Goal: Communication & Community: Answer question/provide support

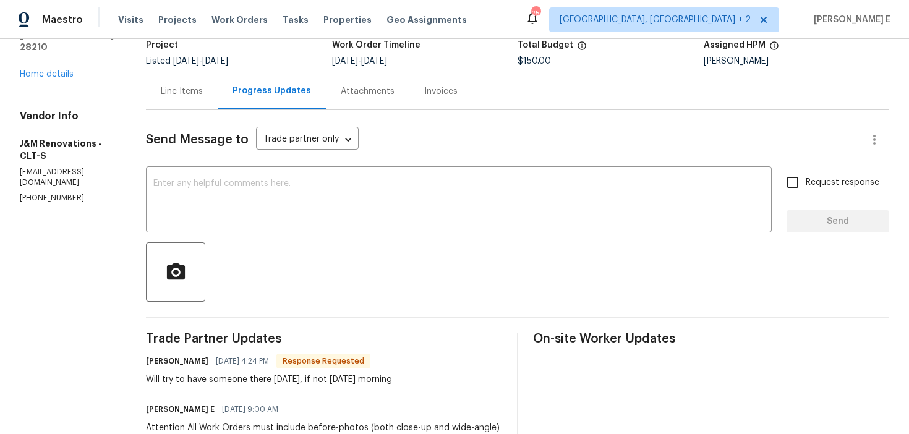
scroll to position [87, 0]
click at [296, 214] on textarea at bounding box center [458, 201] width 611 height 43
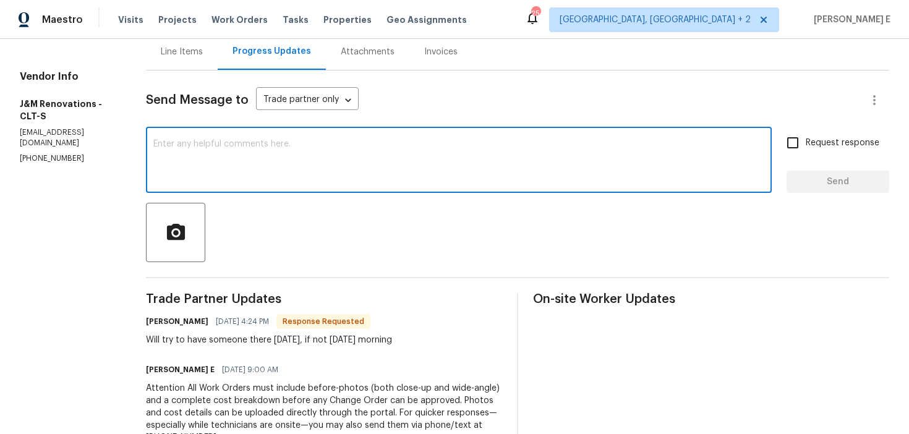
scroll to position [116, 0]
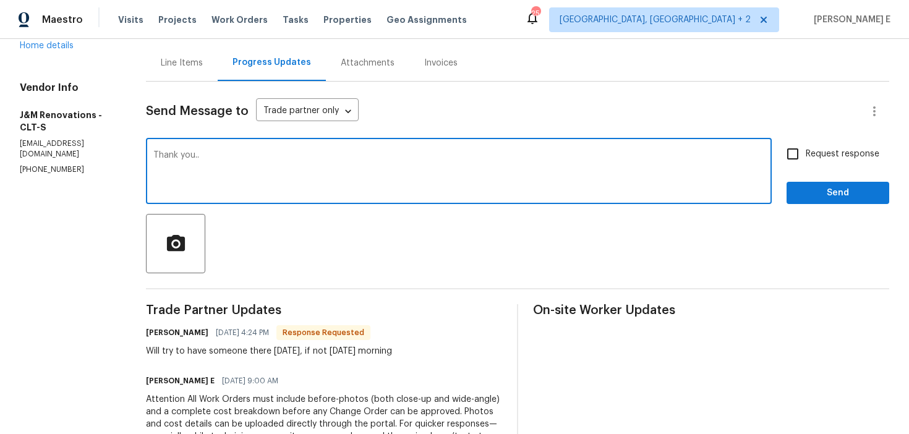
type textarea "Thank you.."
click at [811, 193] on span "Send" at bounding box center [838, 193] width 83 height 15
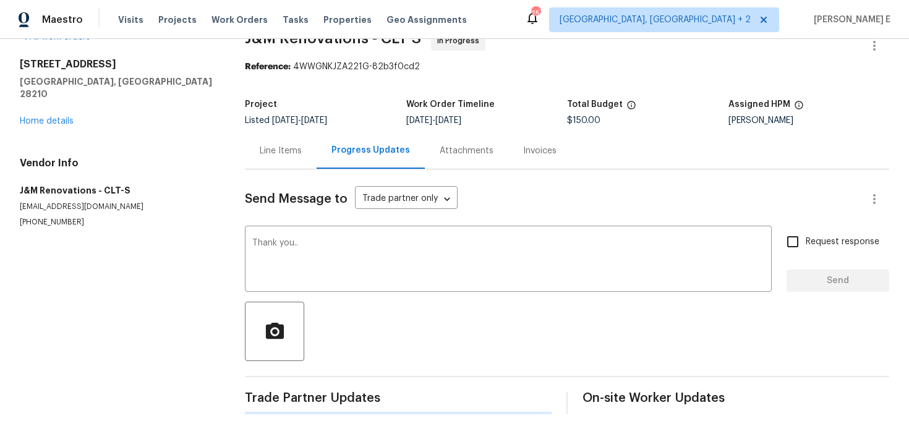
scroll to position [0, 0]
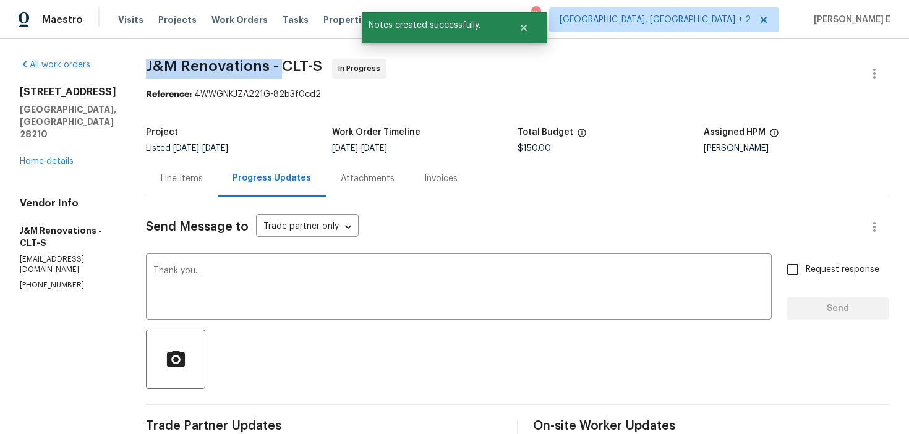
drag, startPoint x: 145, startPoint y: 66, endPoint x: 280, endPoint y: 66, distance: 134.9
click at [280, 66] on div "All work orders 6003 Heath Valley Rd Charlotte, NC 28210 Home details Vendor In…" at bounding box center [454, 389] width 909 height 700
copy span "J&M Renovations -"
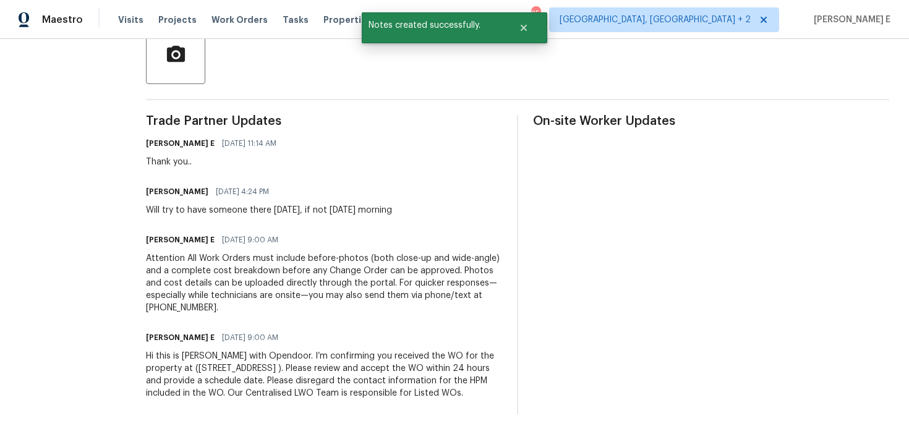
scroll to position [313, 0]
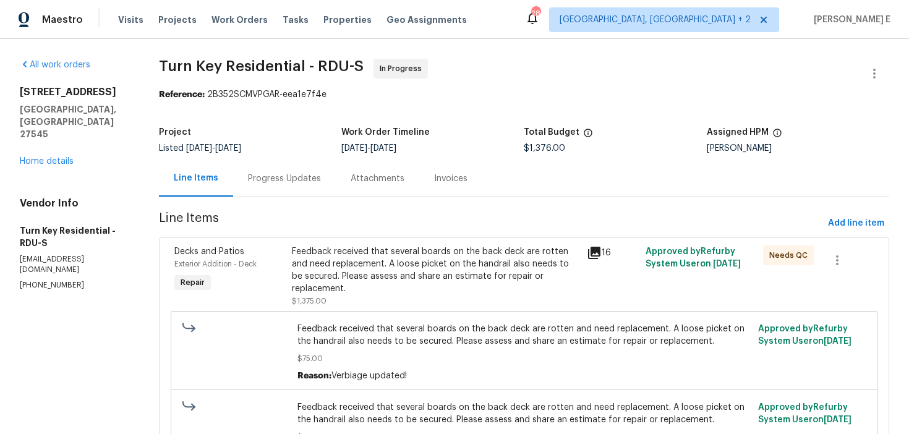
click at [314, 184] on div "Progress Updates" at bounding box center [284, 179] width 73 height 12
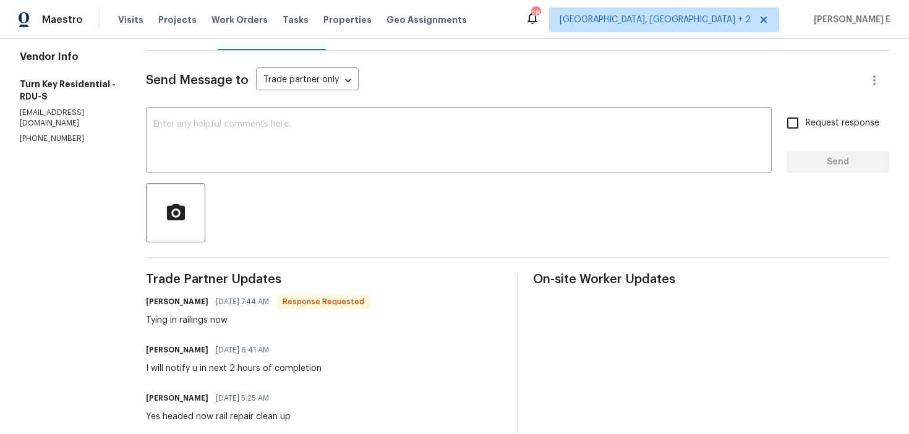
scroll to position [131, 0]
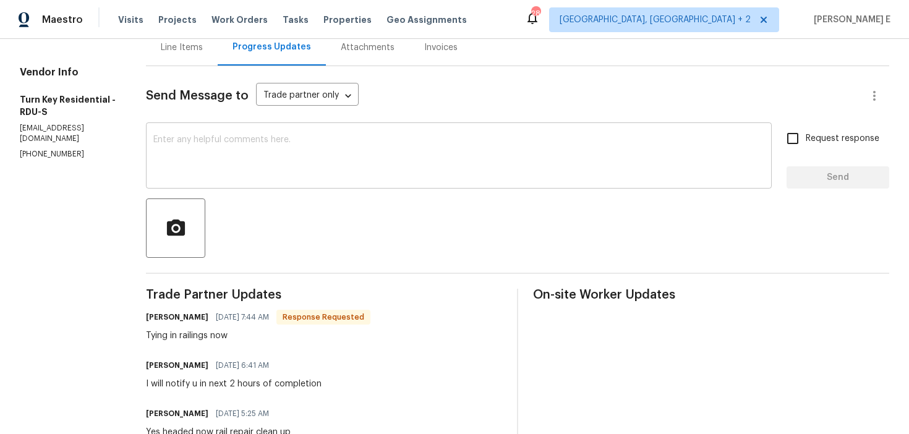
click at [372, 168] on textarea at bounding box center [458, 156] width 611 height 43
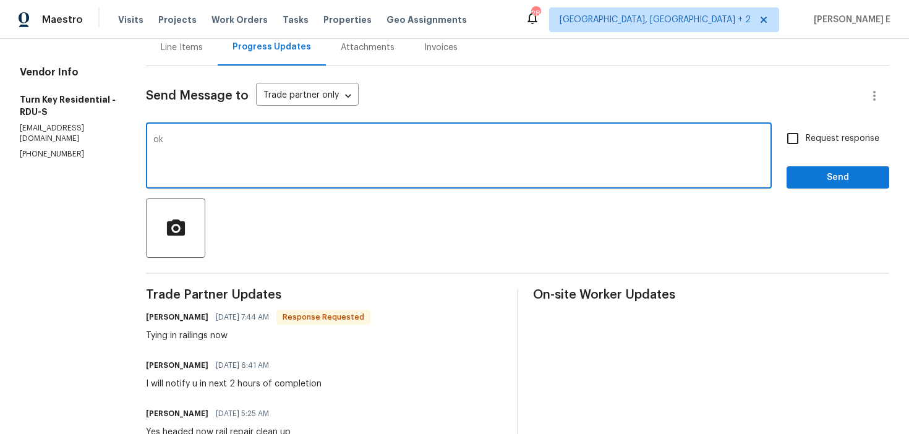
type textarea "o"
type textarea "Okay.."
click at [821, 187] on button "Send" at bounding box center [838, 177] width 103 height 23
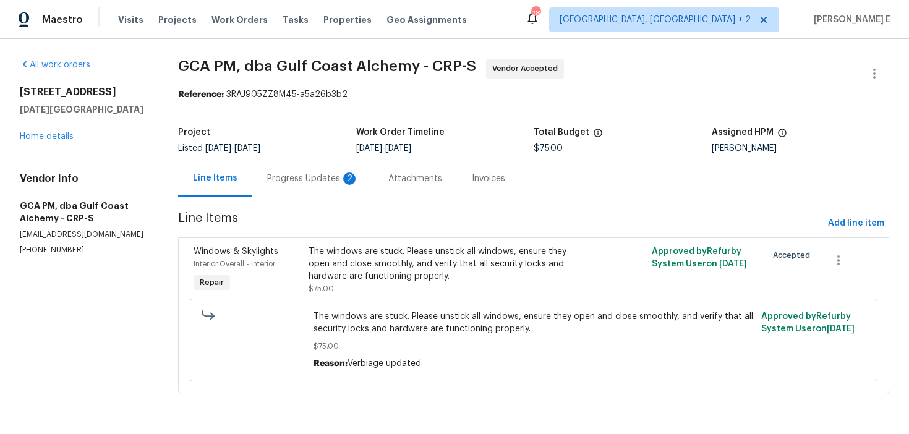
click at [324, 191] on div "Progress Updates 2" at bounding box center [312, 178] width 121 height 36
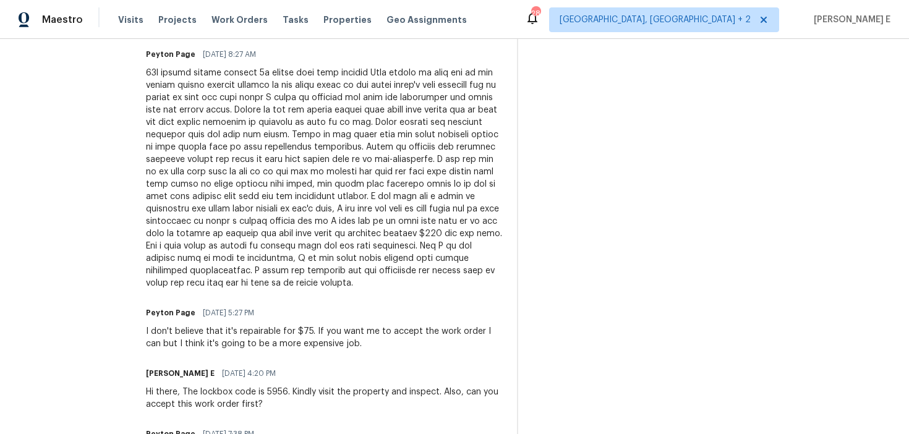
scroll to position [473, 0]
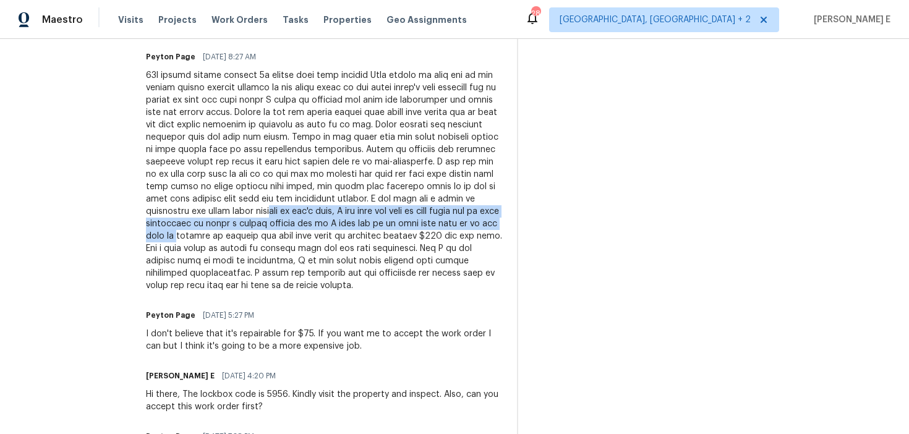
drag, startPoint x: 387, startPoint y: 264, endPoint x: 306, endPoint y: 286, distance: 83.9
click at [306, 286] on div at bounding box center [324, 180] width 356 height 223
click at [306, 281] on div at bounding box center [324, 180] width 356 height 223
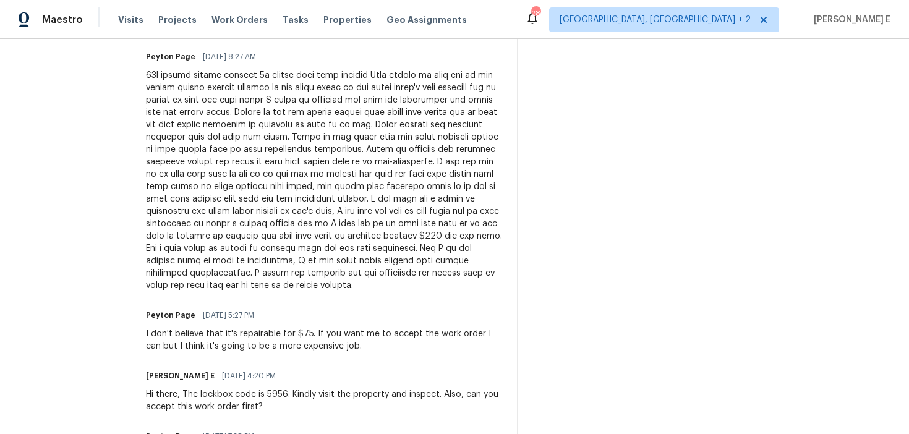
click at [306, 292] on div at bounding box center [324, 180] width 356 height 223
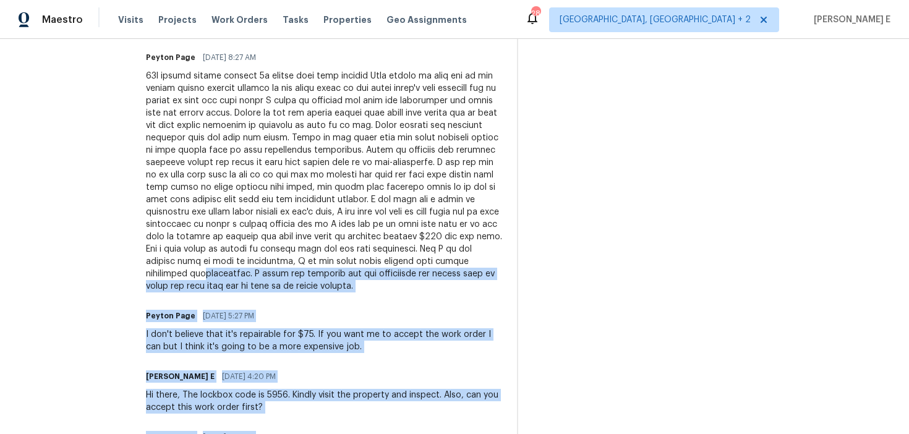
drag, startPoint x: 304, startPoint y: 329, endPoint x: 648, endPoint y: 361, distance: 344.8
click at [648, 361] on div "Trade Partner Updates Peyton Page 09/09/2025 8:27 AM Response Requested You're …" at bounding box center [518, 315] width 744 height 737
click at [648, 361] on div "On-site Worker Updates" at bounding box center [711, 315] width 356 height 737
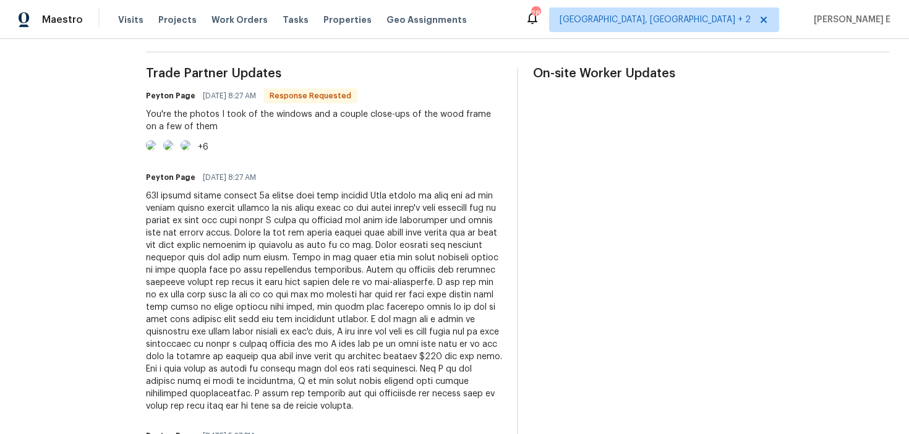
scroll to position [349, 0]
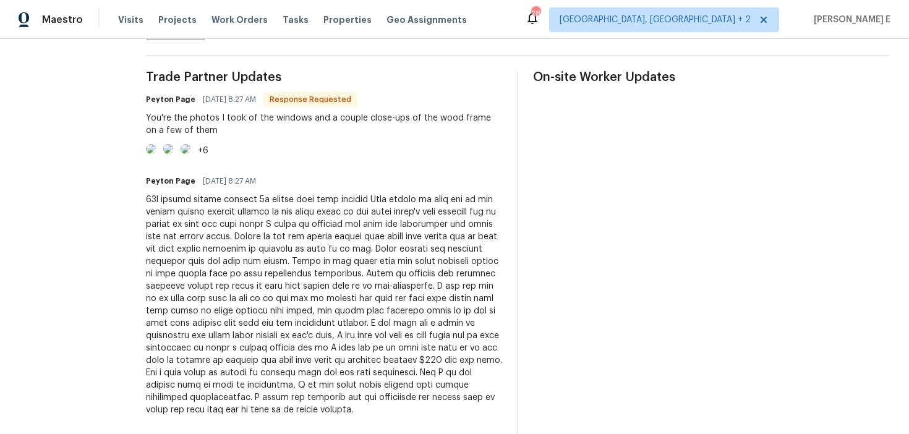
click at [156, 154] on img at bounding box center [151, 149] width 10 height 10
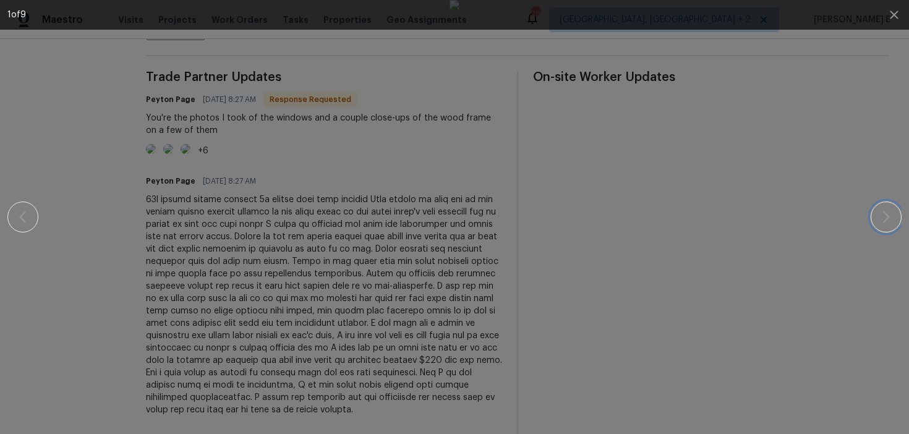
click at [888, 217] on icon "button" at bounding box center [886, 217] width 7 height 12
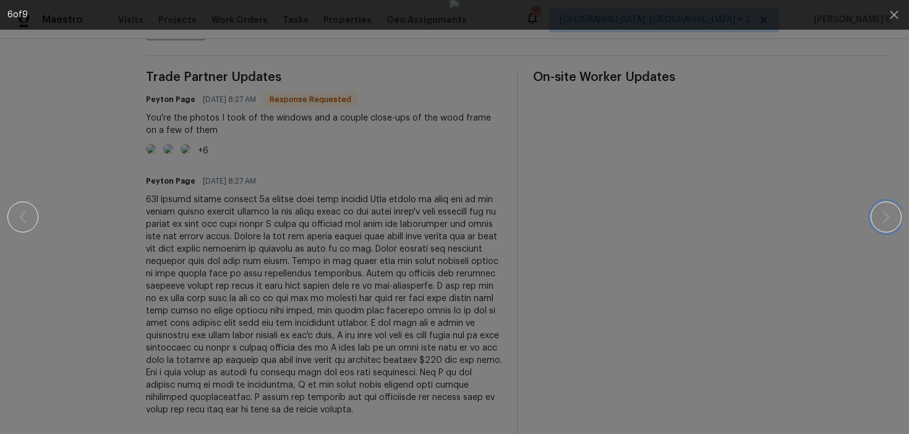
click at [888, 217] on icon "button" at bounding box center [886, 217] width 7 height 12
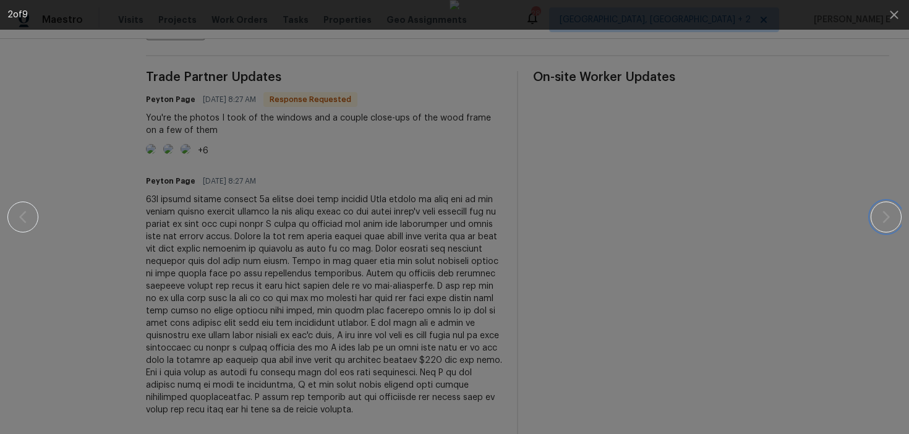
click at [888, 217] on icon "button" at bounding box center [886, 217] width 7 height 12
click at [883, 95] on div at bounding box center [454, 217] width 894 height 434
click at [897, 10] on icon "button" at bounding box center [894, 14] width 15 height 15
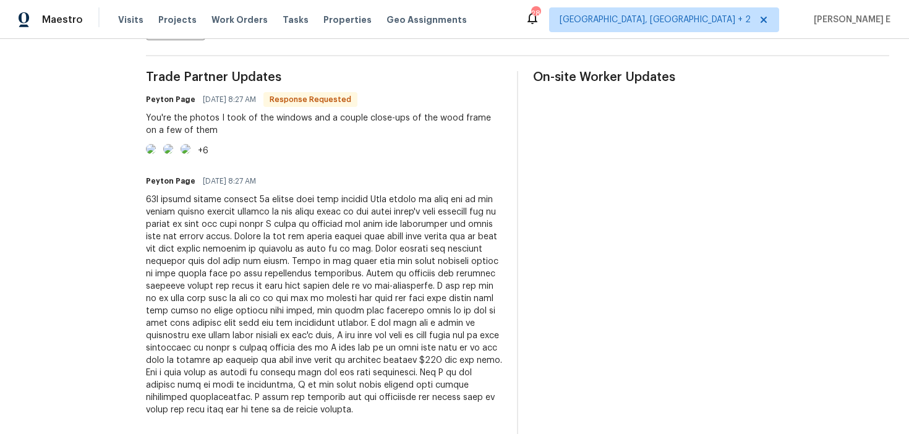
click at [897, 10] on div "Maestro Visits Projects Work Orders Tasks Properties Geo Assignments 28 Albuque…" at bounding box center [454, 19] width 909 height 39
click at [757, 101] on div "On-site Worker Updates" at bounding box center [711, 439] width 356 height 737
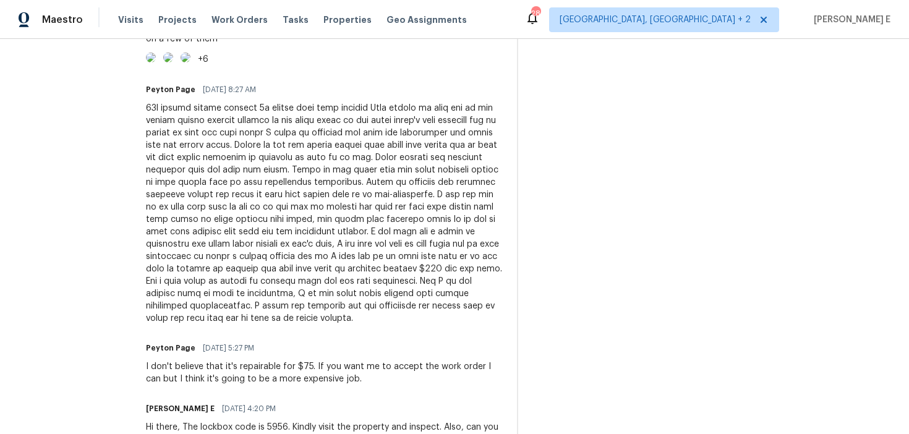
scroll to position [448, 0]
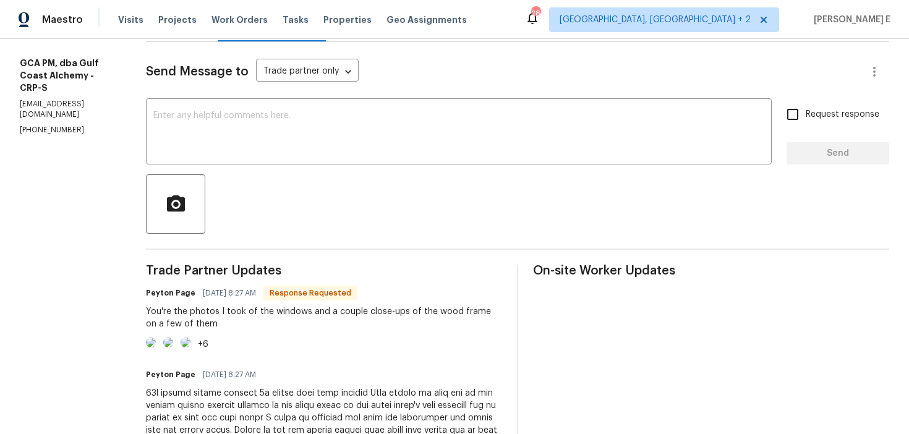
click at [461, 147] on textarea at bounding box center [458, 132] width 611 height 43
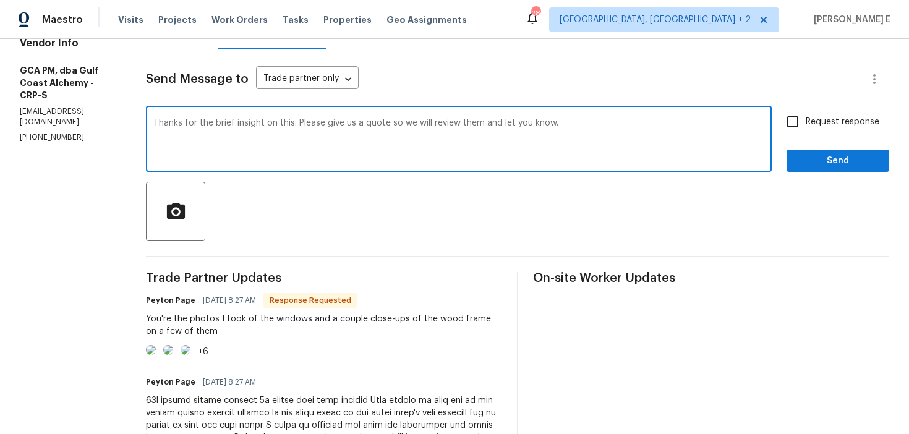
scroll to position [158, 0]
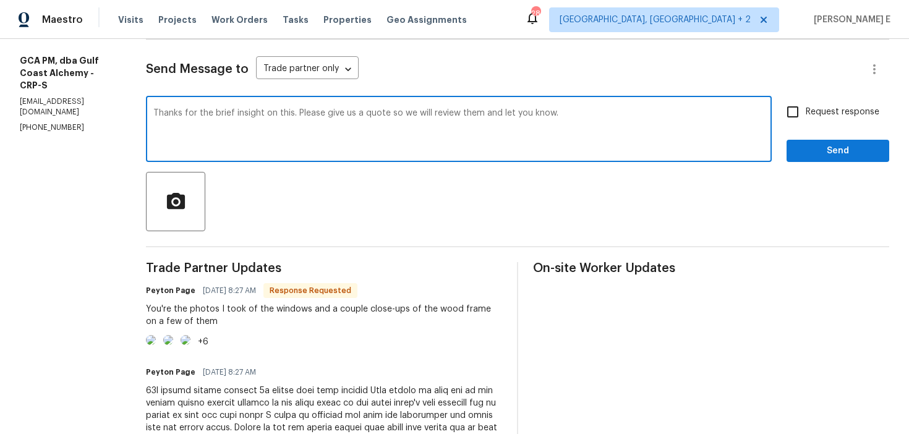
paste textarea "insight on this. Could you provide us with a quote so we can review it and get …"
type textarea "Thanks for the insight on this. Could you provide us with a quote so we can rev…"
click at [805, 111] on input "Request response" at bounding box center [793, 112] width 26 height 26
checkbox input "true"
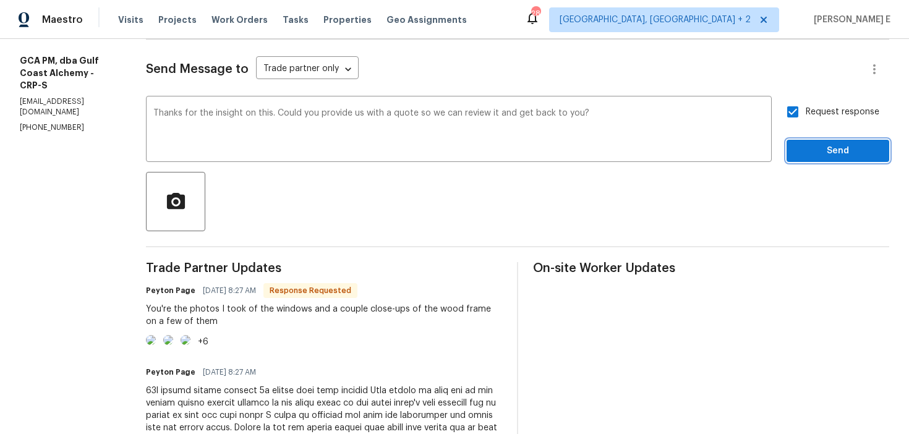
click at [802, 155] on span "Send" at bounding box center [838, 151] width 83 height 15
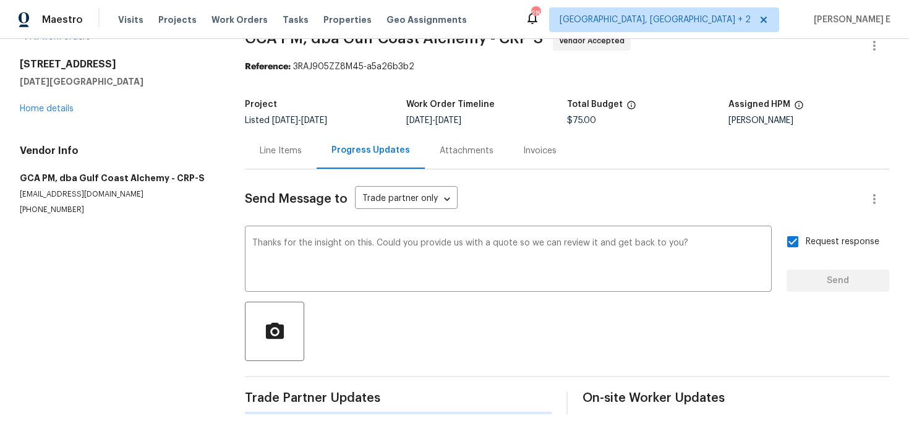
scroll to position [0, 0]
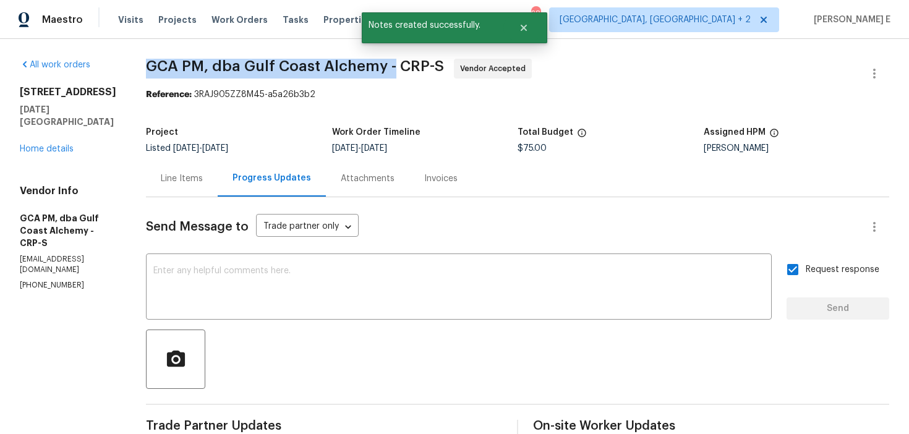
drag, startPoint x: 156, startPoint y: 61, endPoint x: 405, endPoint y: 69, distance: 249.4
copy span "GCA PM, dba Gulf Coast Alchemy -"
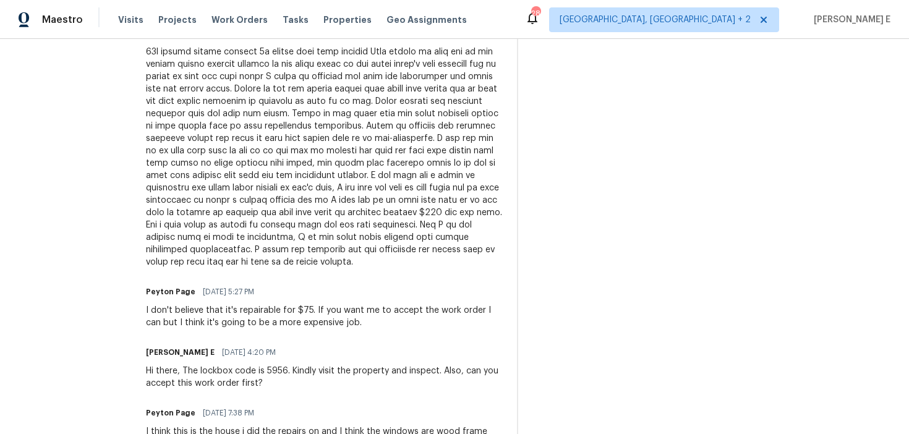
scroll to position [568, 0]
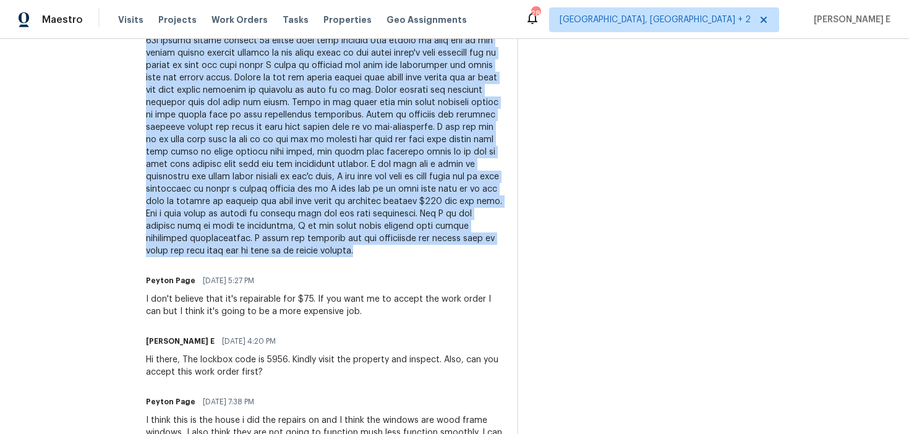
drag, startPoint x: 158, startPoint y: 94, endPoint x: 509, endPoint y: 300, distance: 406.8
click at [509, 300] on div "All work orders 6042 Hugo Dr Corpus Christi, TX 78412 Home details Vendor Info …" at bounding box center [454, 69] width 909 height 1199
copy div "14x wooden framed windows 3x vented slat type windows When trying to open any o…"
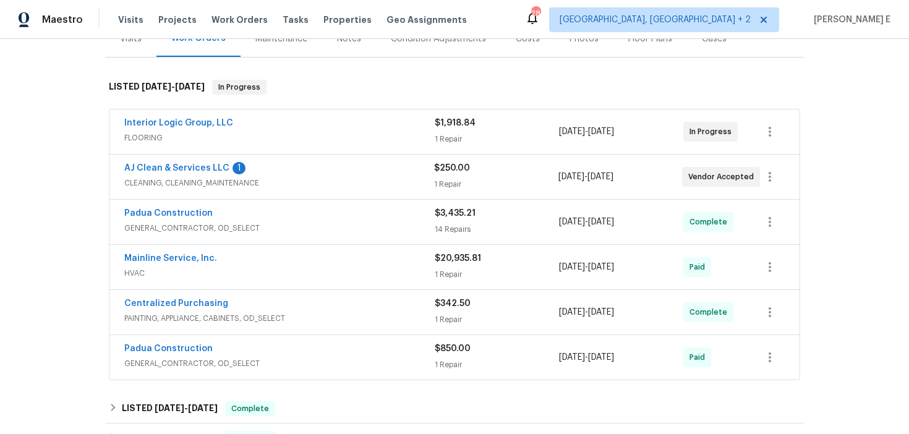
scroll to position [154, 0]
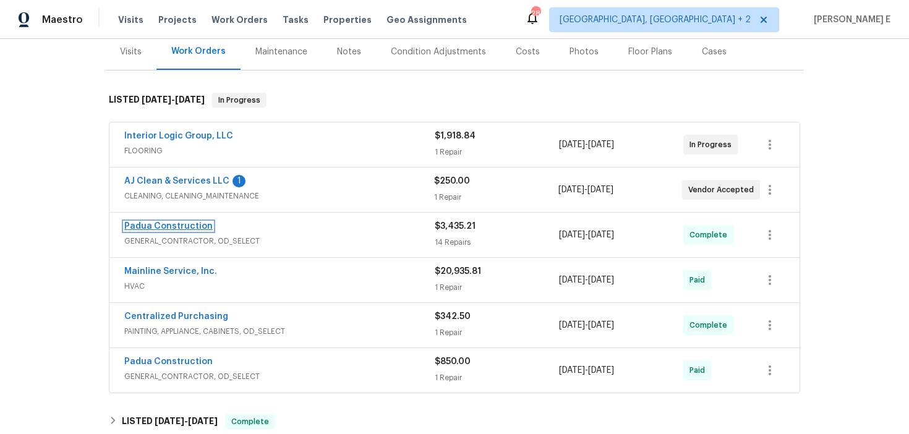
click at [186, 228] on link "Padua Construction" at bounding box center [168, 226] width 88 height 9
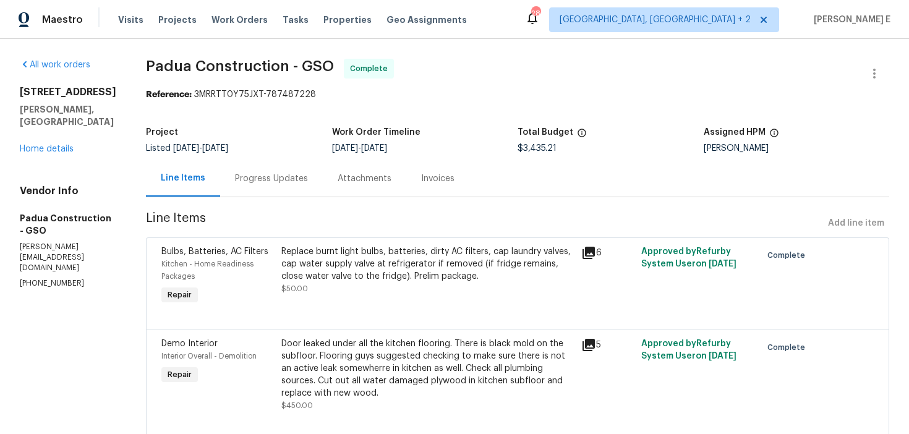
click at [235, 179] on div "Progress Updates" at bounding box center [271, 179] width 73 height 12
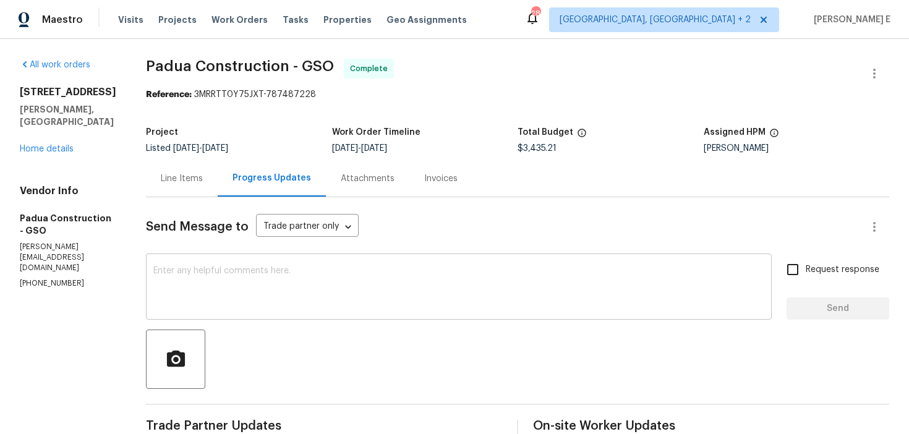
click at [288, 261] on div "x ​" at bounding box center [459, 288] width 626 height 63
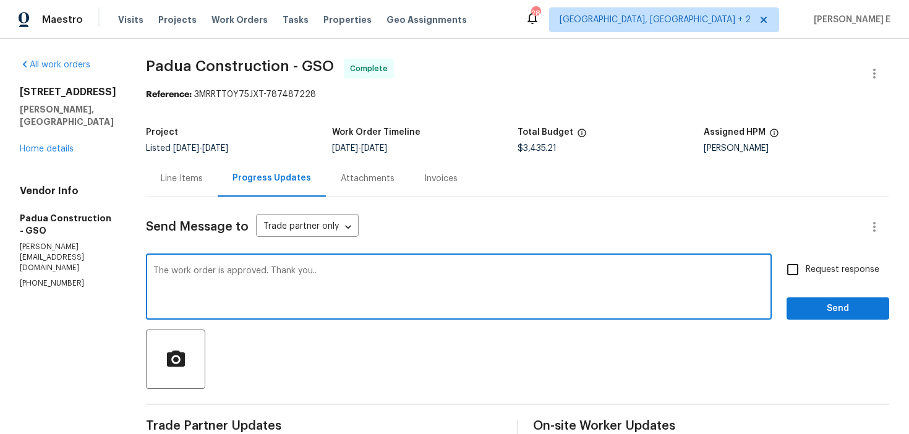
type textarea "The work order is approved. Thank you.."
click at [836, 302] on span "Send" at bounding box center [838, 308] width 83 height 15
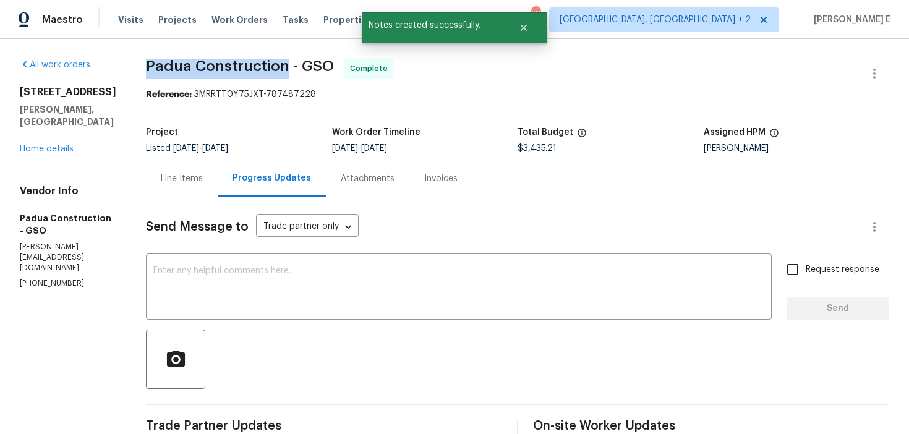
drag, startPoint x: 145, startPoint y: 67, endPoint x: 284, endPoint y: 66, distance: 138.6
click at [284, 66] on span "Padua Construction - GSO" at bounding box center [240, 66] width 188 height 15
copy span "Padua Construction"
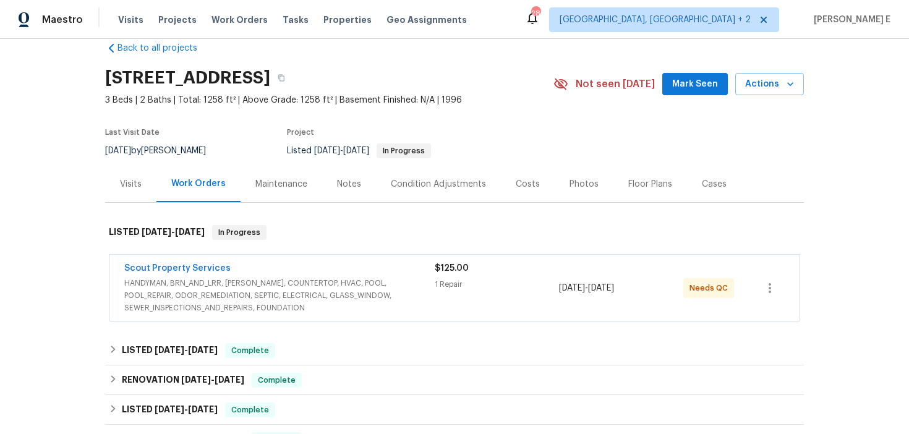
scroll to position [19, 0]
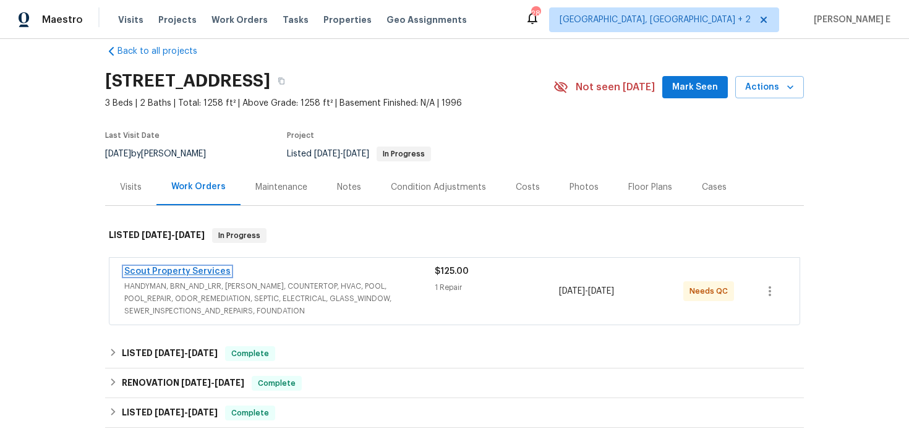
click at [194, 276] on link "Scout Property Services" at bounding box center [177, 271] width 106 height 9
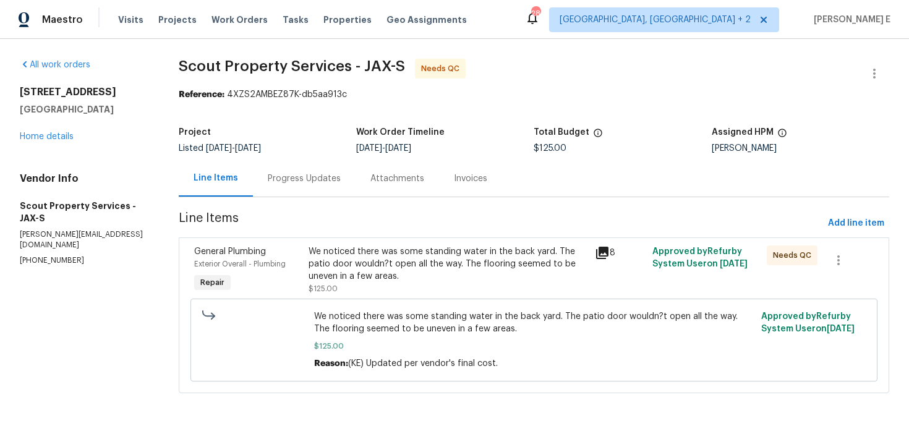
click at [278, 178] on div "Progress Updates" at bounding box center [304, 179] width 73 height 12
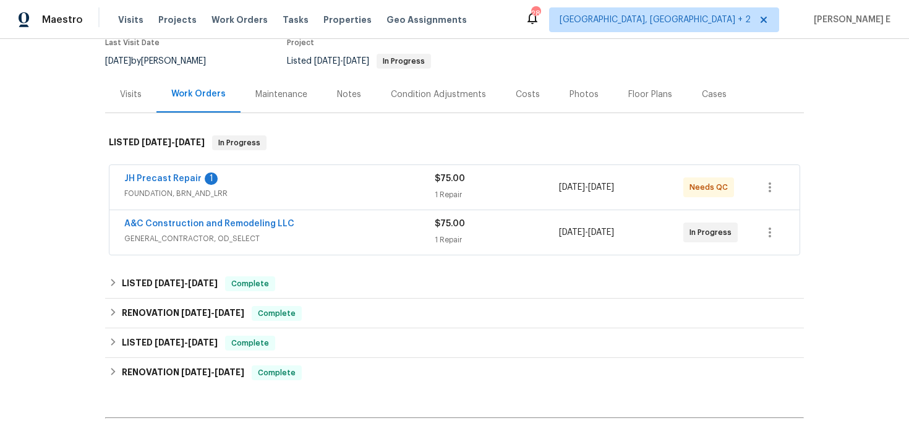
scroll to position [116, 0]
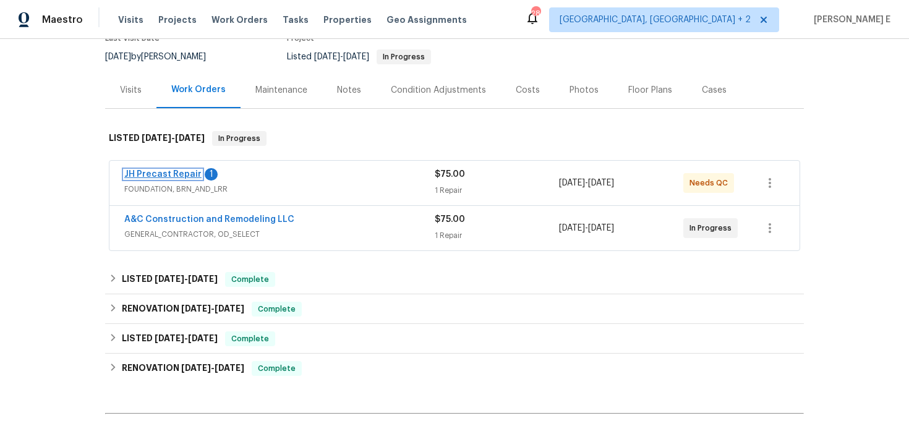
click at [184, 174] on link "JH Precast Repair" at bounding box center [162, 174] width 77 height 9
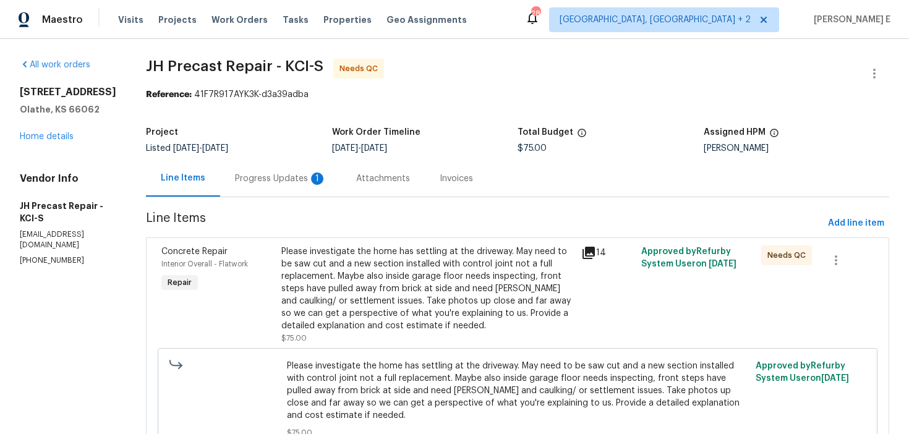
click at [291, 178] on div "Progress Updates 1" at bounding box center [281, 179] width 92 height 12
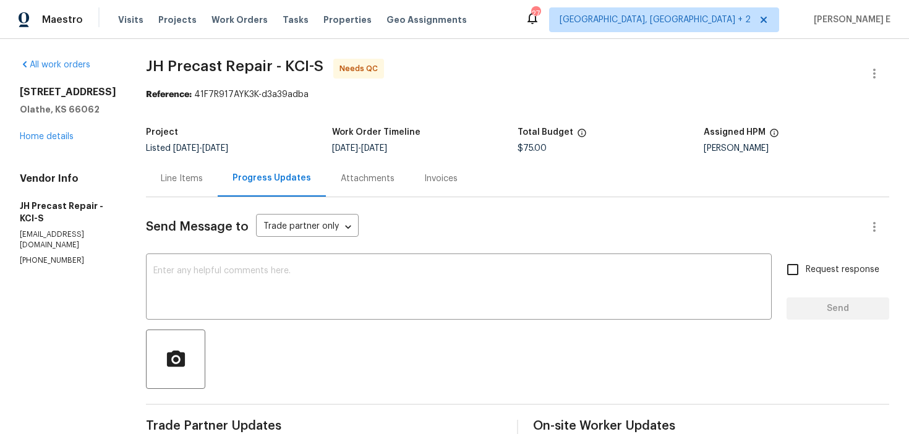
click at [43, 142] on div "2157 E 154th St Olathe, KS 66062 Home details" at bounding box center [68, 114] width 97 height 57
click at [53, 136] on link "Home details" at bounding box center [47, 136] width 54 height 9
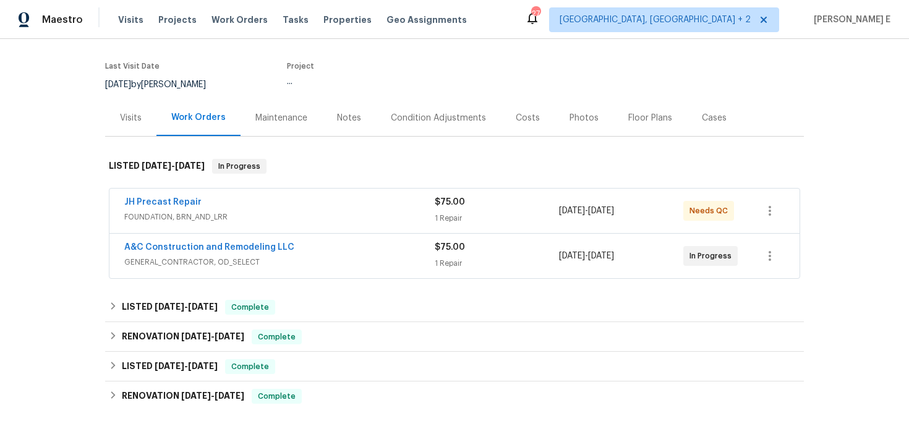
scroll to position [98, 0]
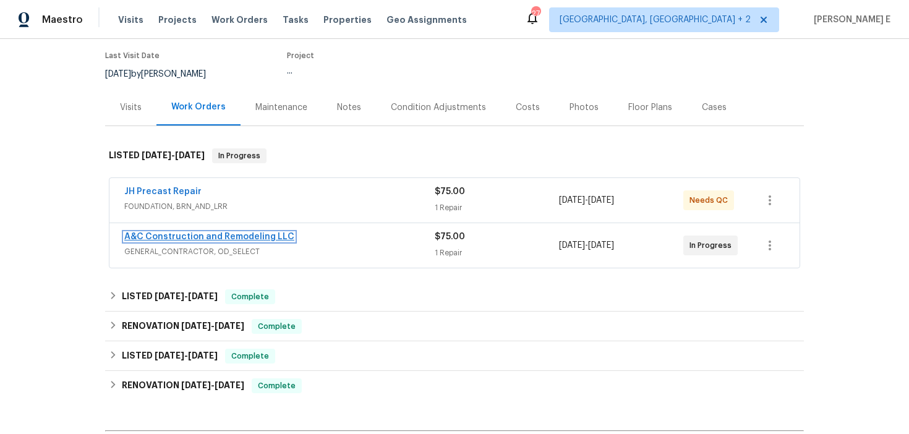
click at [219, 233] on link "A&C Construction and Remodeling LLC" at bounding box center [209, 237] width 170 height 9
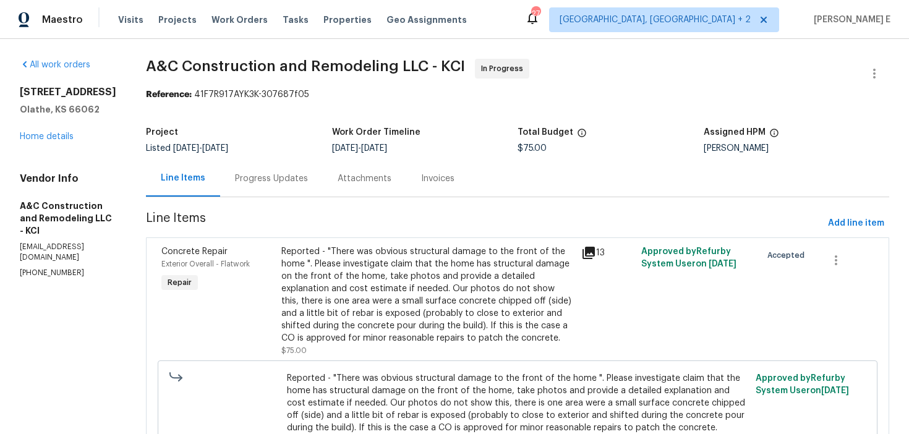
click at [304, 179] on div "Progress Updates" at bounding box center [271, 179] width 73 height 12
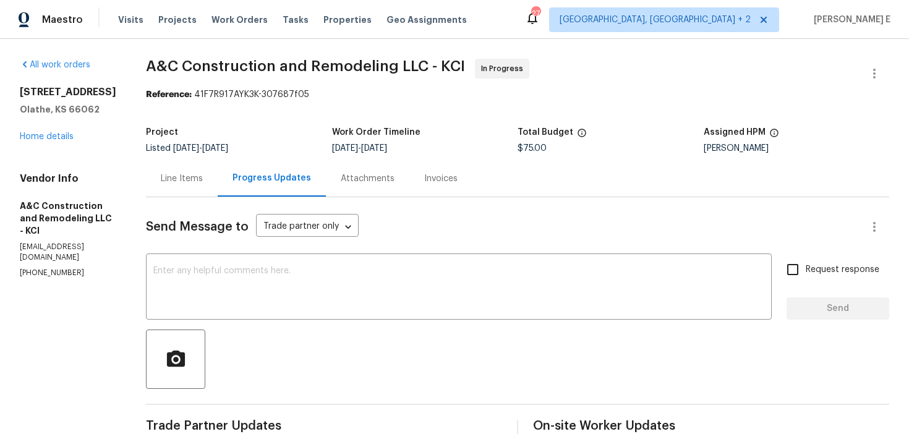
click at [208, 185] on div "Line Items" at bounding box center [182, 178] width 72 height 36
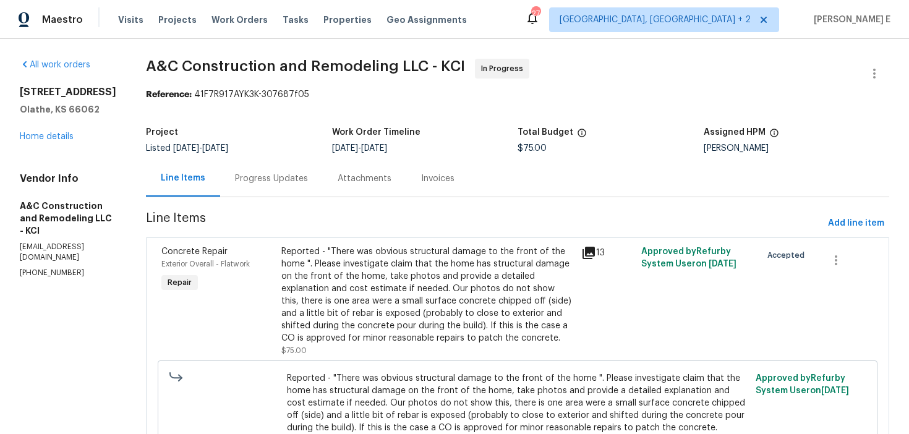
scroll to position [93, 0]
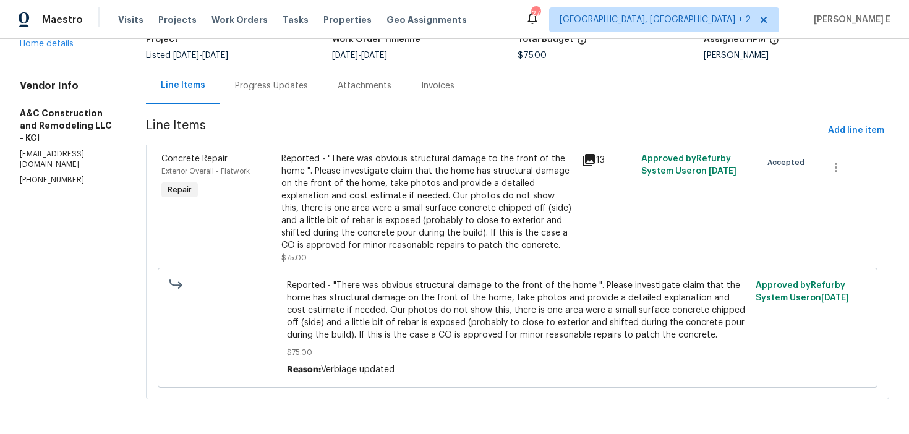
click at [407, 185] on div "Reported - "There was obvious structural damage to the front of the home ". Ple…" at bounding box center [427, 202] width 293 height 99
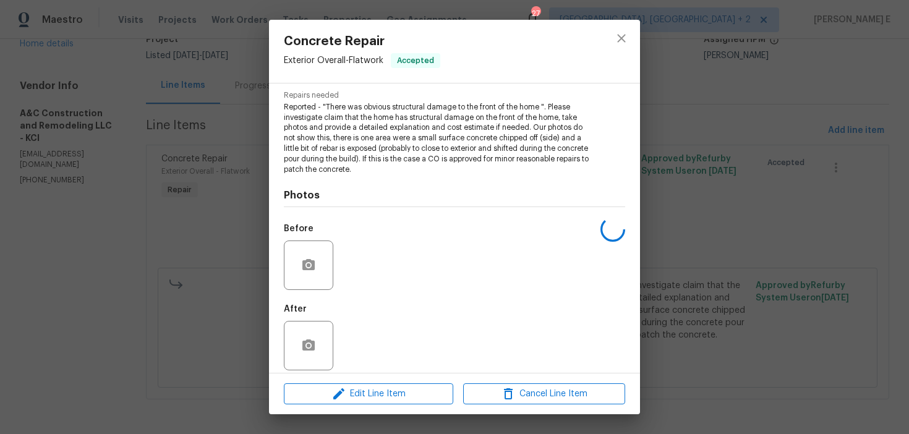
scroll to position [135, 0]
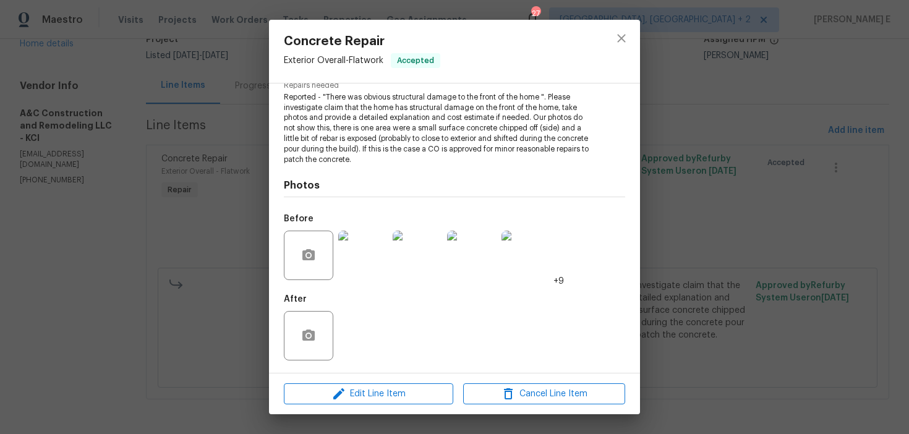
click at [348, 265] on img at bounding box center [362, 255] width 49 height 49
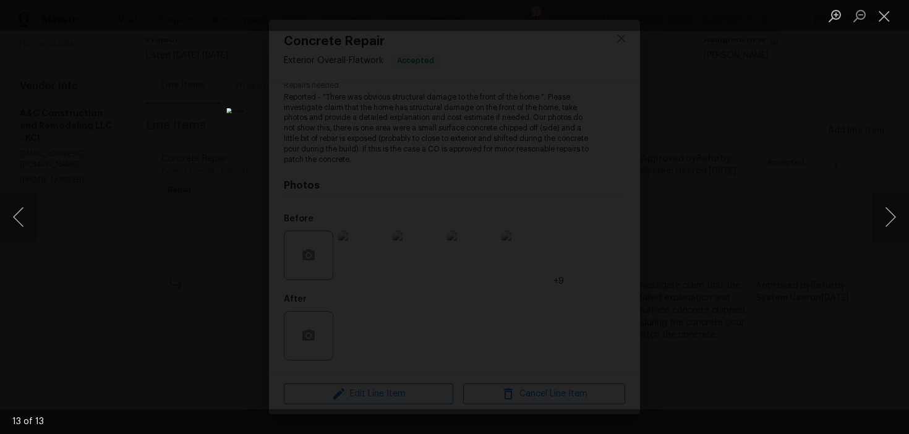
click at [724, 207] on div "Lightbox" at bounding box center [454, 217] width 909 height 434
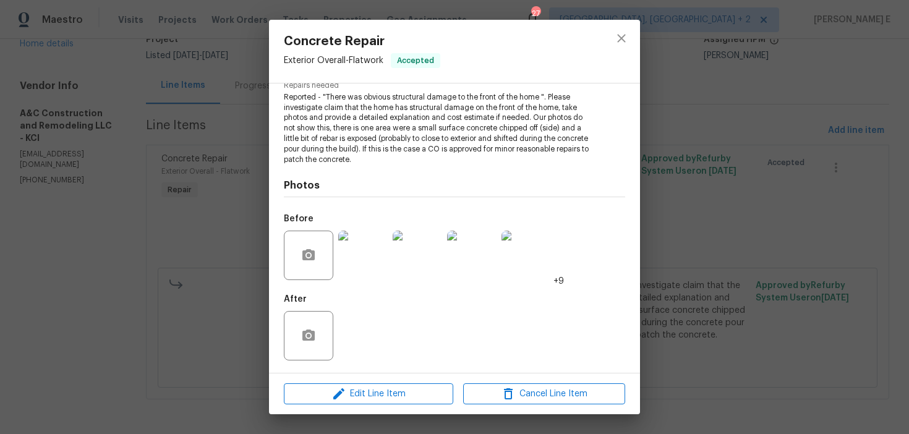
click at [724, 207] on div "Concrete Repair Exterior Overall - Flatwork Accepted Vendor A&C Construction an…" at bounding box center [454, 217] width 909 height 434
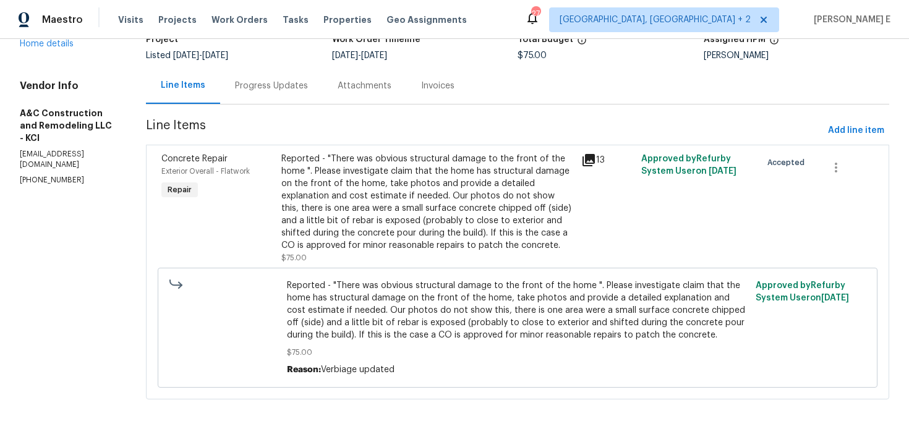
click at [277, 90] on div "Progress Updates" at bounding box center [271, 86] width 73 height 12
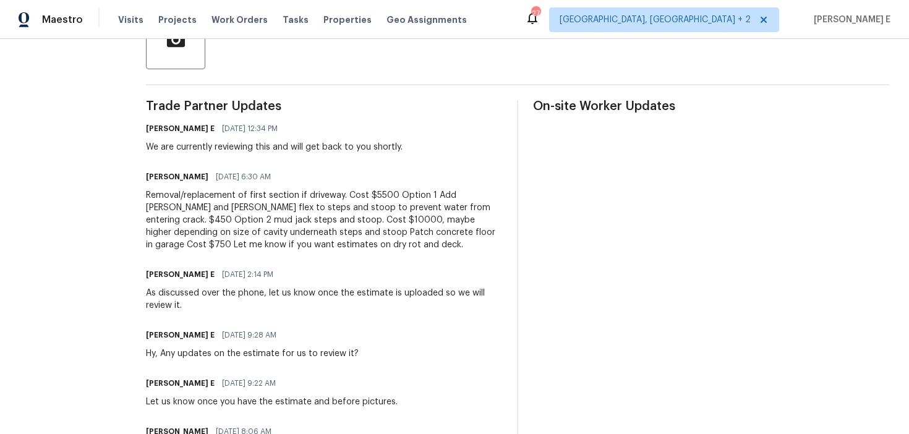
scroll to position [324, 0]
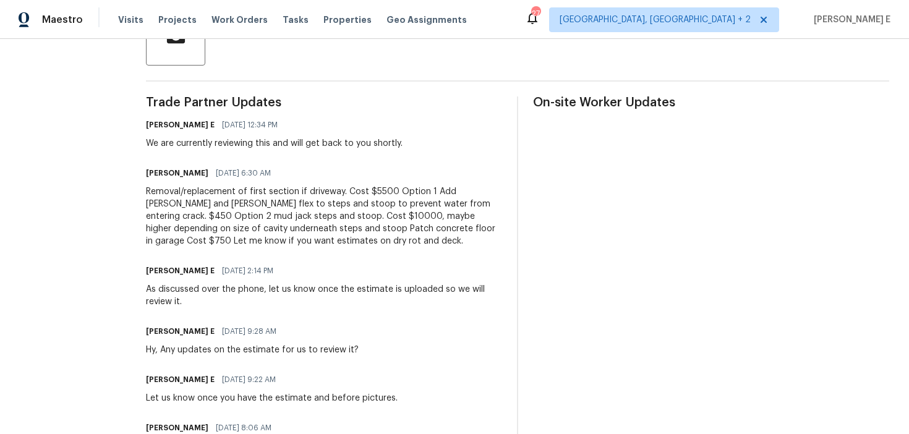
click at [269, 200] on div "Removal/replacement of first section if driveway. Cost $5500 Option 1 Add backe…" at bounding box center [324, 217] width 356 height 62
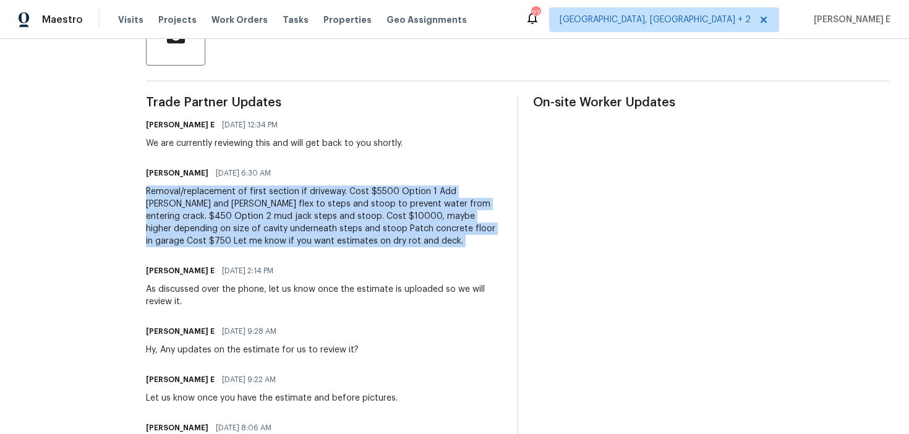
click at [269, 200] on div "Removal/replacement of first section if driveway. Cost $5500 Option 1 Add backe…" at bounding box center [324, 217] width 356 height 62
copy div "Removal/replacement of first section if driveway. Cost $5500 Option 1 Add backe…"
click at [437, 95] on div "Send Message to Trade partner only Trade partner only ​ x ​ Request response Se…" at bounding box center [518, 299] width 744 height 851
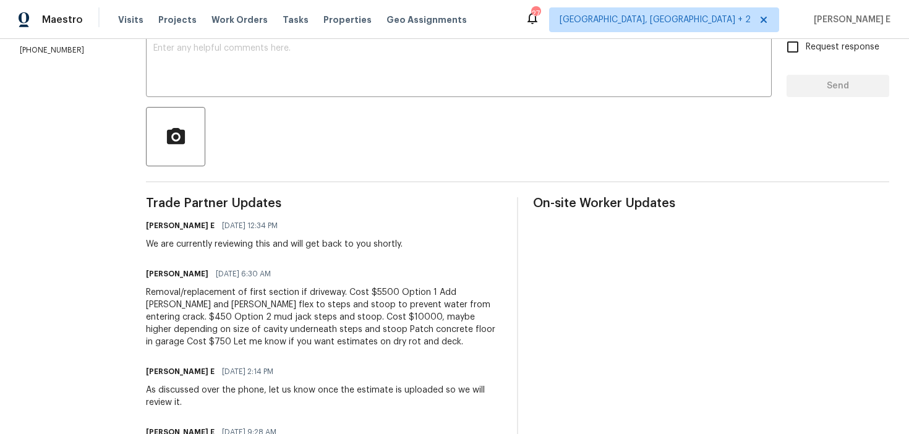
scroll to position [0, 0]
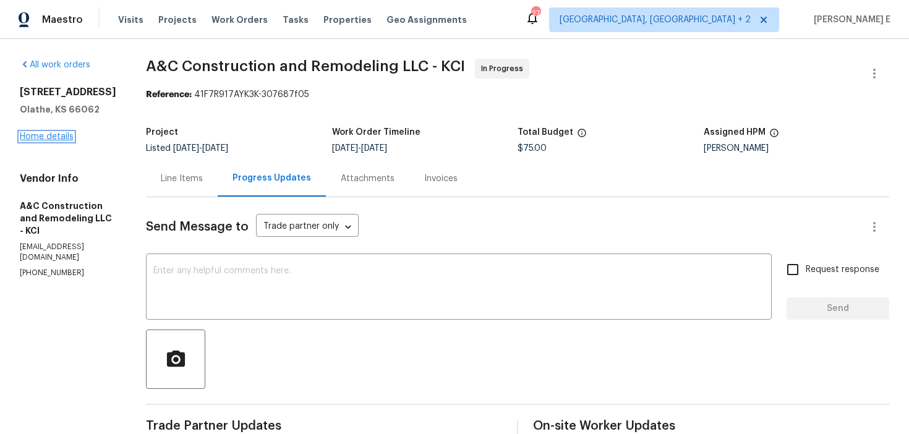
click at [57, 134] on link "Home details" at bounding box center [47, 136] width 54 height 9
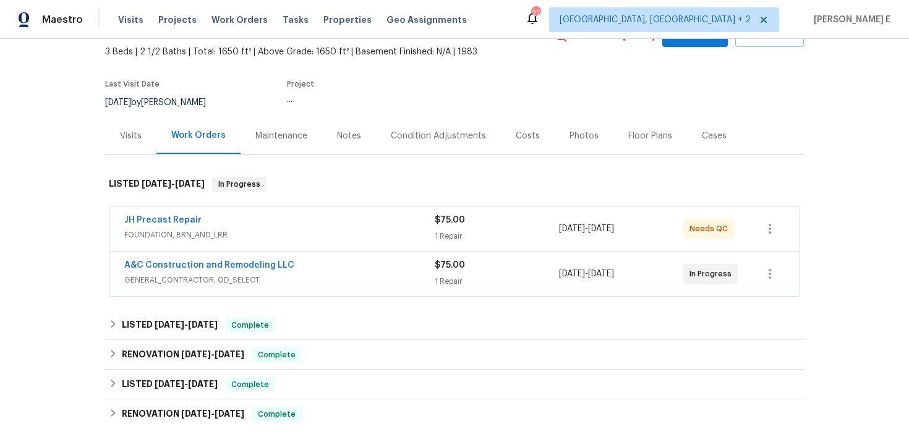
scroll to position [71, 0]
click at [173, 220] on link "JH Precast Repair" at bounding box center [162, 219] width 77 height 9
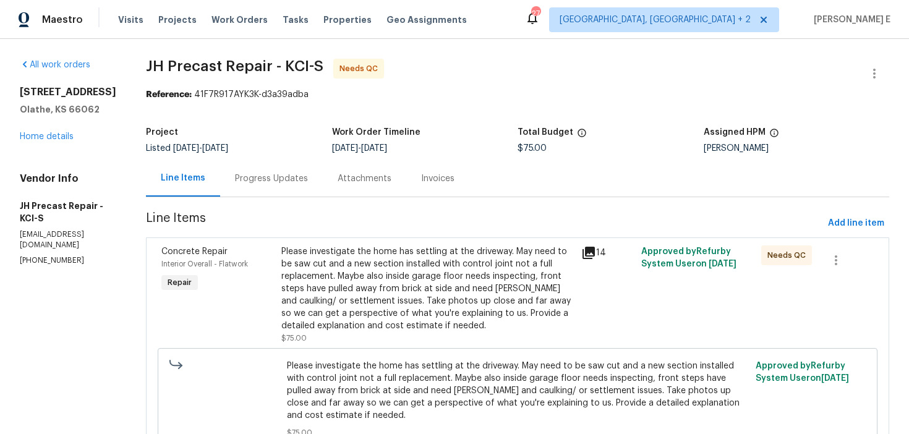
click at [303, 177] on div "Progress Updates" at bounding box center [271, 179] width 73 height 12
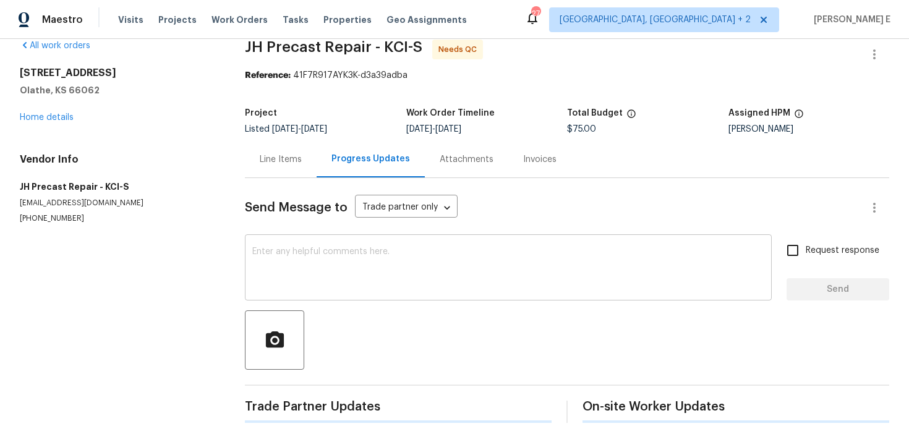
scroll to position [28, 0]
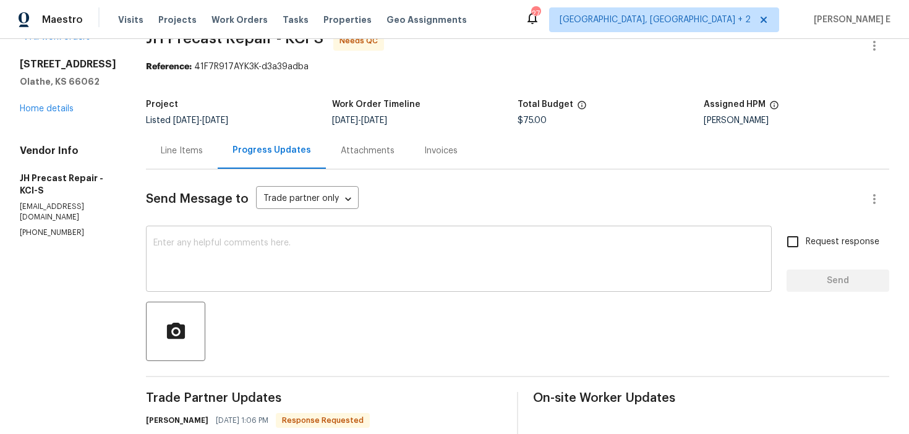
click at [380, 252] on textarea at bounding box center [458, 260] width 611 height 43
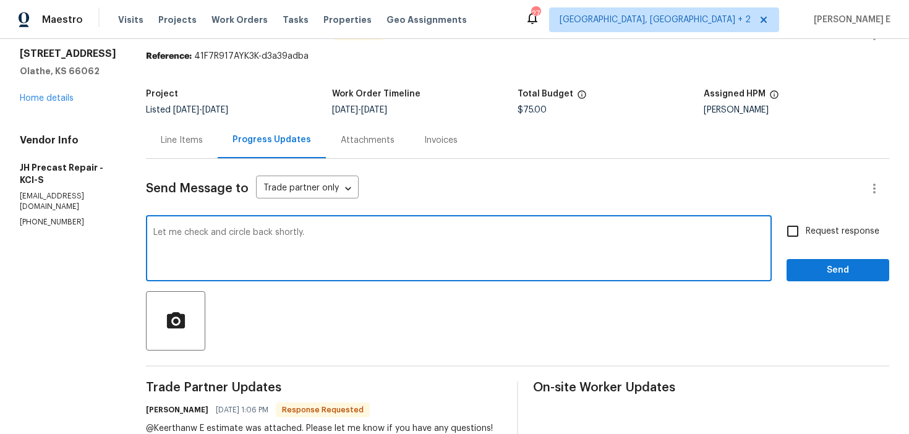
scroll to position [40, 0]
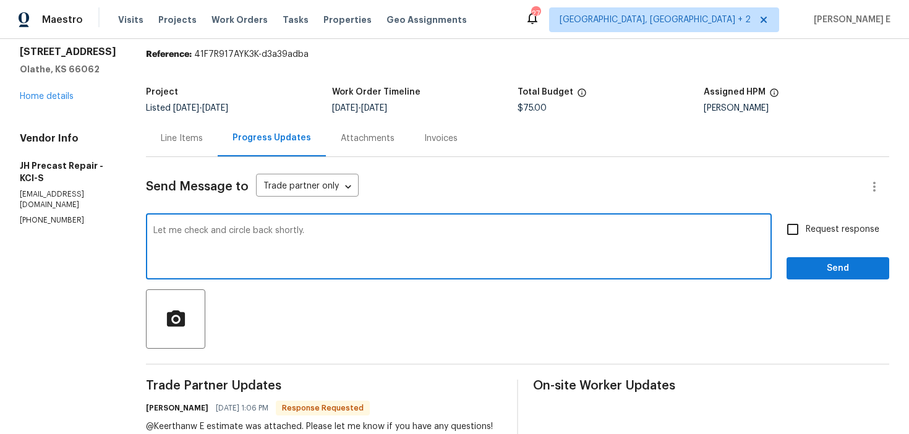
type textarea "Let me check and circle back shortly."
click at [817, 234] on span "Request response" at bounding box center [843, 229] width 74 height 13
click at [806, 234] on input "Request response" at bounding box center [793, 230] width 26 height 26
checkbox input "true"
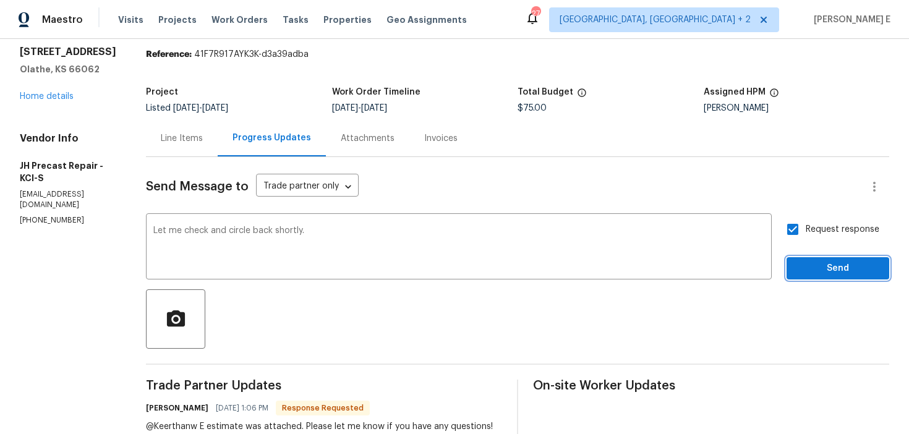
click at [819, 264] on span "Send" at bounding box center [838, 268] width 83 height 15
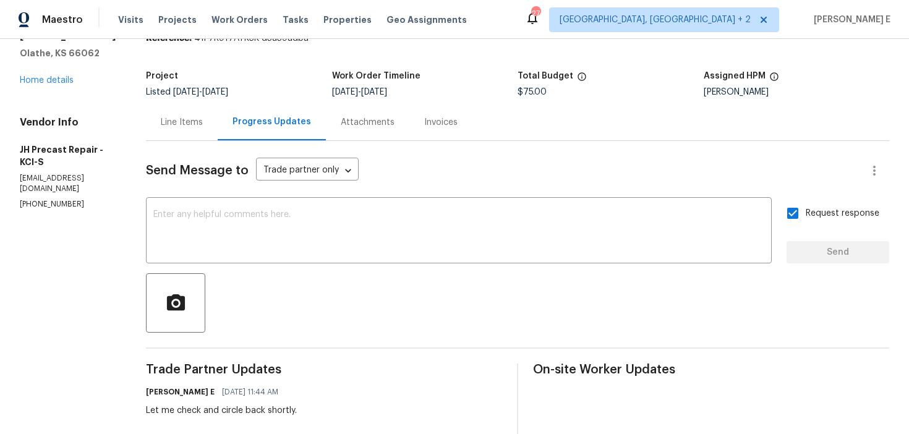
scroll to position [0, 0]
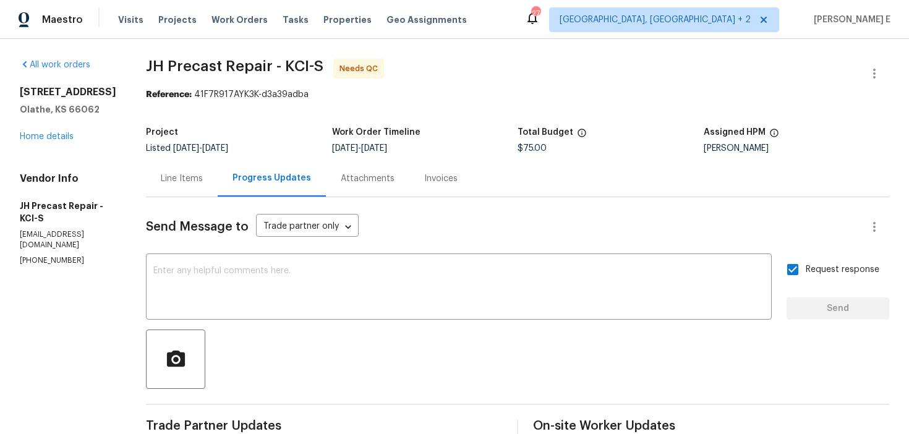
click at [35, 130] on div "2157 E 154th St Olathe, KS 66062 Home details" at bounding box center [68, 114] width 97 height 57
click at [30, 134] on link "Home details" at bounding box center [47, 136] width 54 height 9
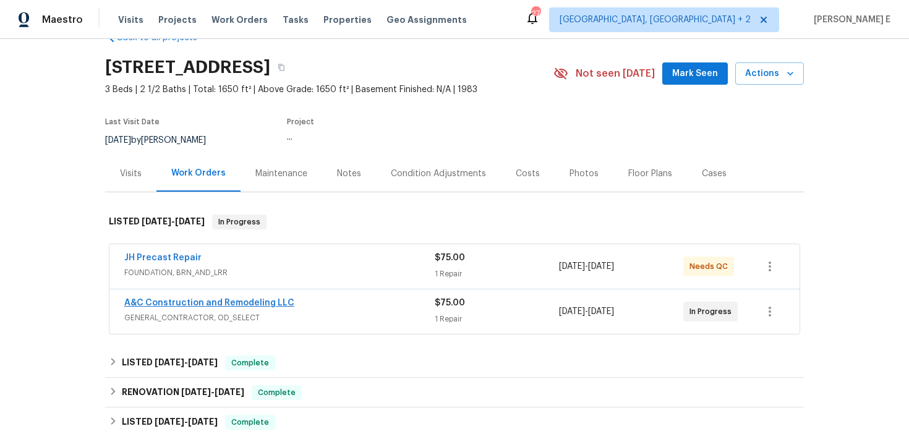
scroll to position [34, 0]
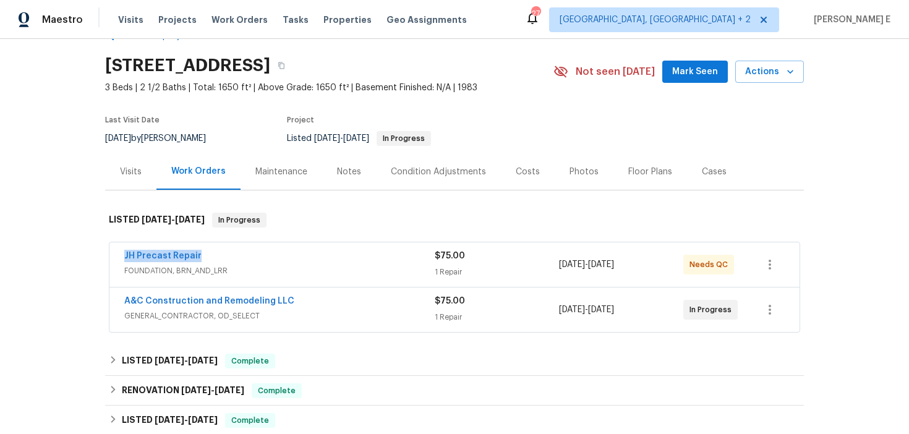
drag, startPoint x: 113, startPoint y: 254, endPoint x: 229, endPoint y: 254, distance: 115.7
click at [229, 254] on div "JH Precast Repair FOUNDATION, BRN_AND_LRR $75.00 1 Repair 9/2/2025 - 9/4/2025 N…" at bounding box center [454, 264] width 690 height 45
copy link "JH Precast Repair"
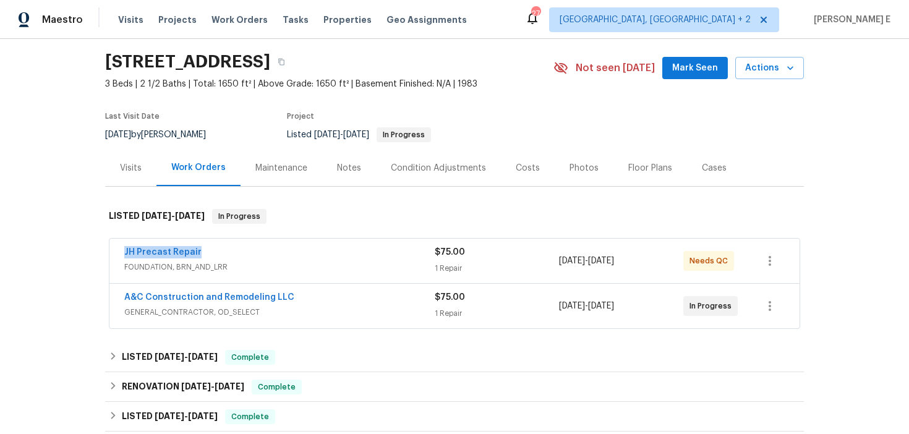
scroll to position [0, 0]
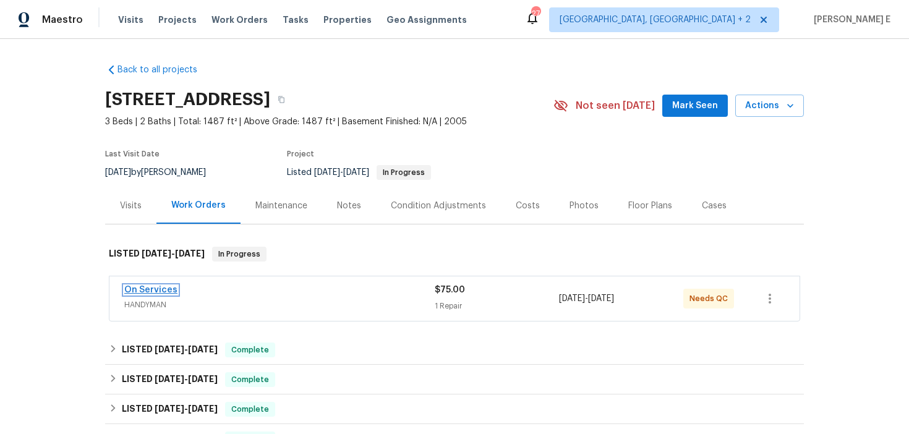
click at [167, 290] on link "On Services" at bounding box center [150, 290] width 53 height 9
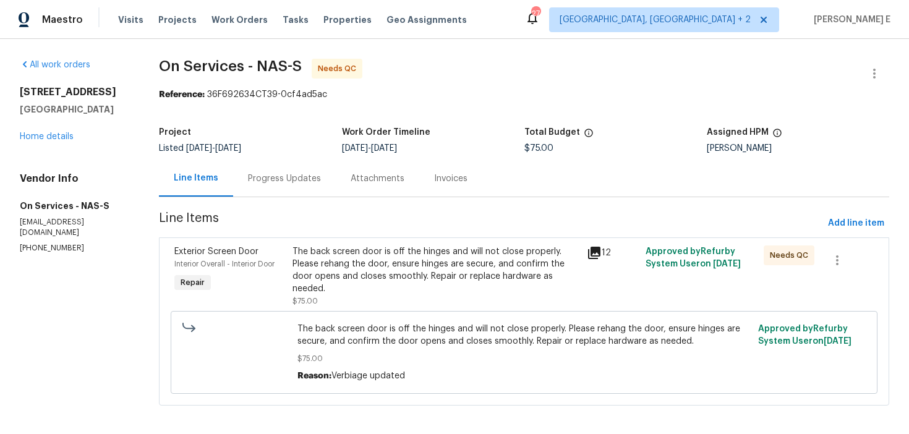
click at [350, 280] on div "The back screen door is off the hinges and will not close properly. Please reha…" at bounding box center [436, 270] width 287 height 49
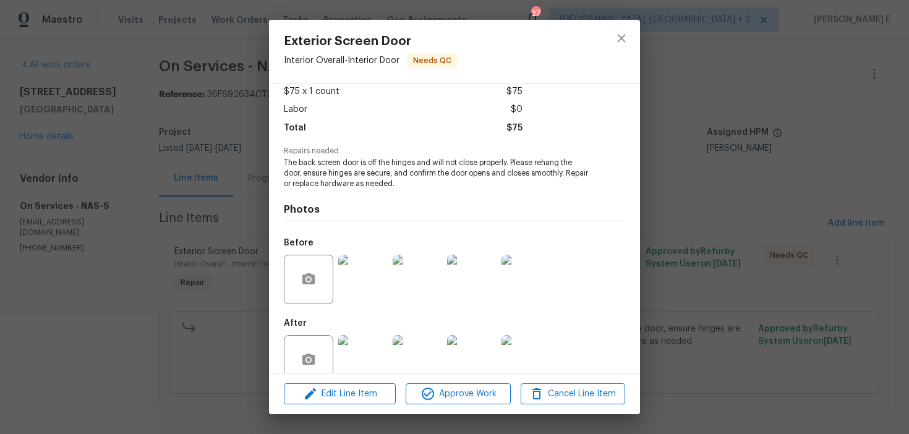
scroll to position [94, 0]
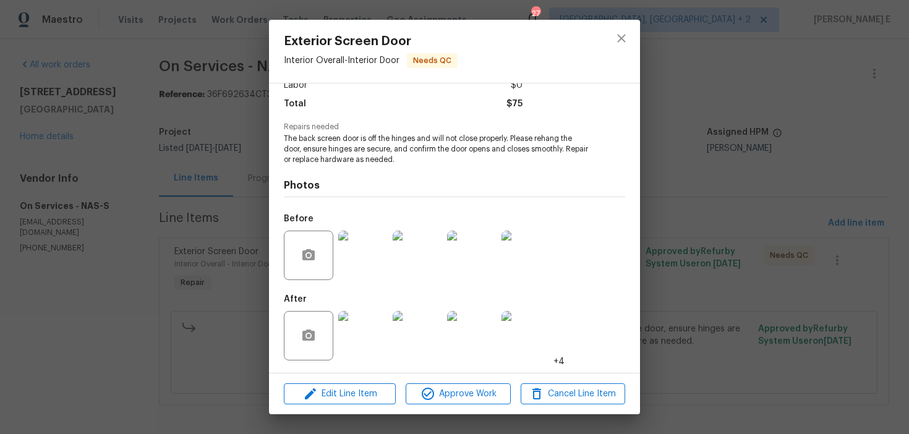
click at [364, 264] on img at bounding box center [362, 255] width 49 height 49
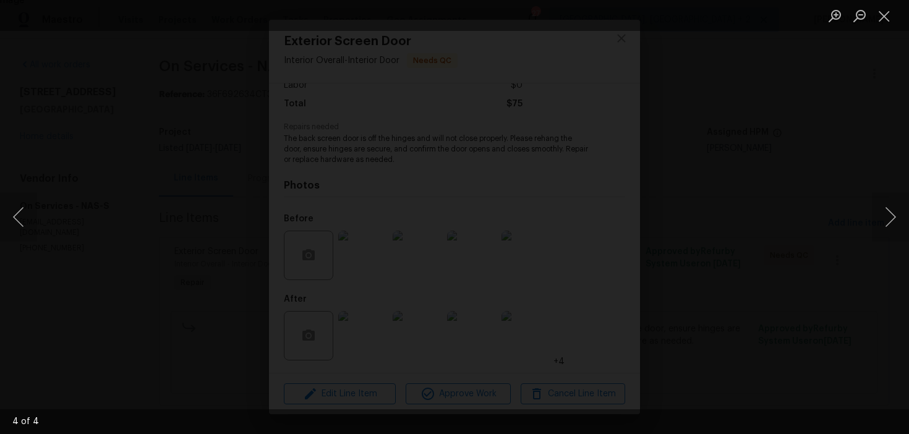
click at [698, 150] on div "Lightbox" at bounding box center [454, 217] width 909 height 434
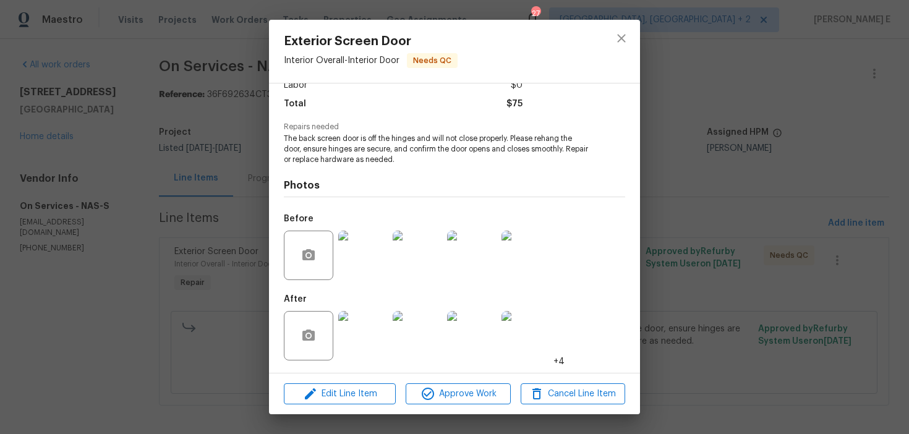
click at [698, 150] on div "Exterior Screen Door Interior Overall - Interior Door Needs QC Vendor On Servic…" at bounding box center [454, 217] width 909 height 434
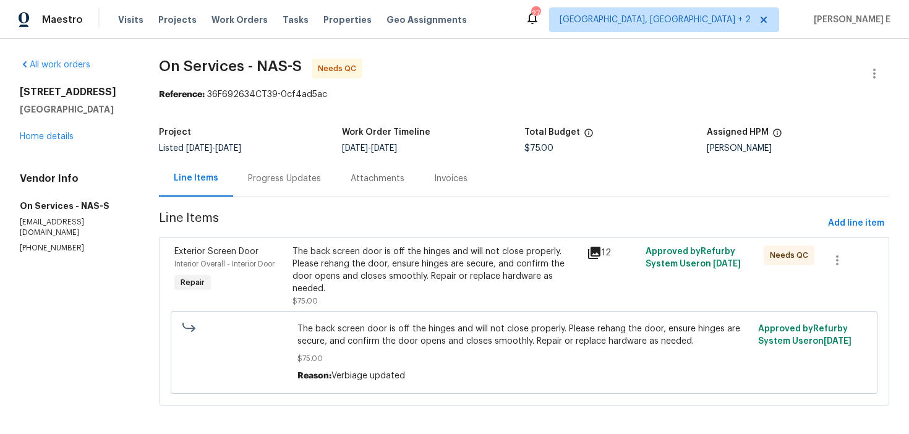
click at [416, 281] on div "The back screen door is off the hinges and will not close properly. Please reha…" at bounding box center [436, 270] width 287 height 49
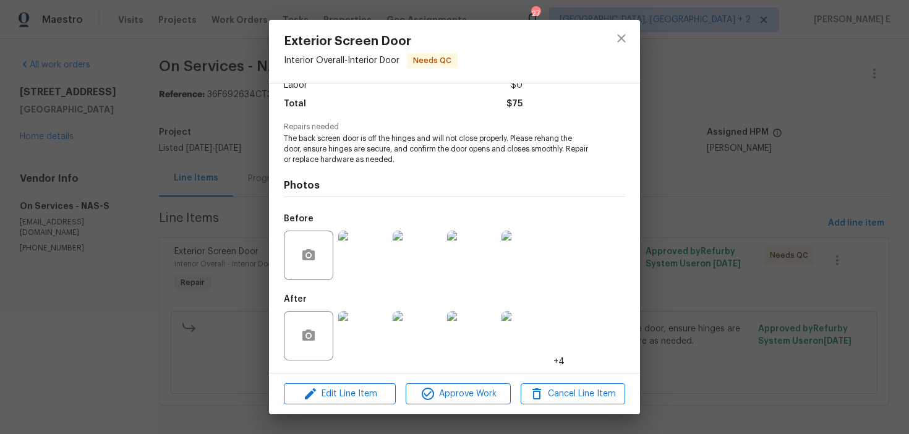
click at [364, 334] on img at bounding box center [362, 335] width 49 height 49
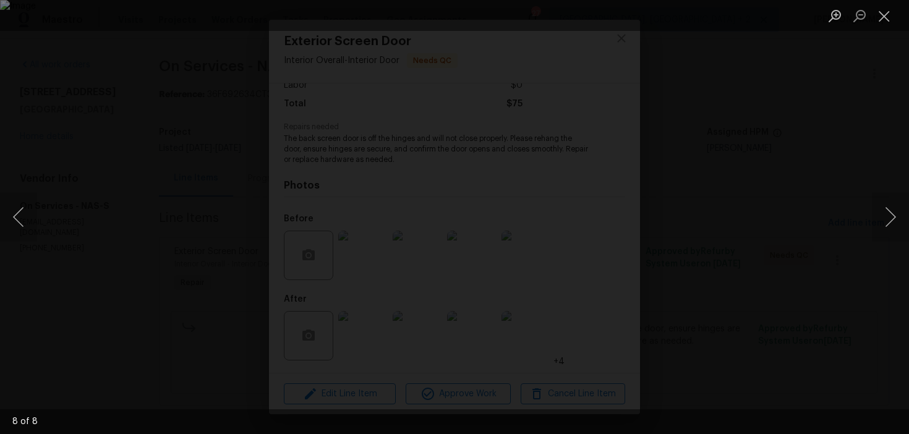
click at [684, 182] on div "Lightbox" at bounding box center [454, 217] width 909 height 434
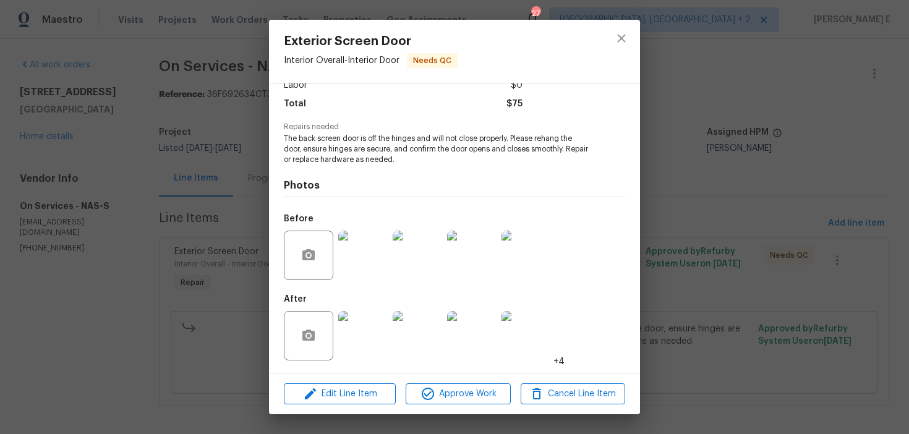
click at [684, 182] on div "Lightbox" at bounding box center [454, 217] width 909 height 434
click at [684, 182] on div "Exterior Screen Door Interior Overall - Interior Door Needs QC Vendor On Servic…" at bounding box center [454, 217] width 909 height 434
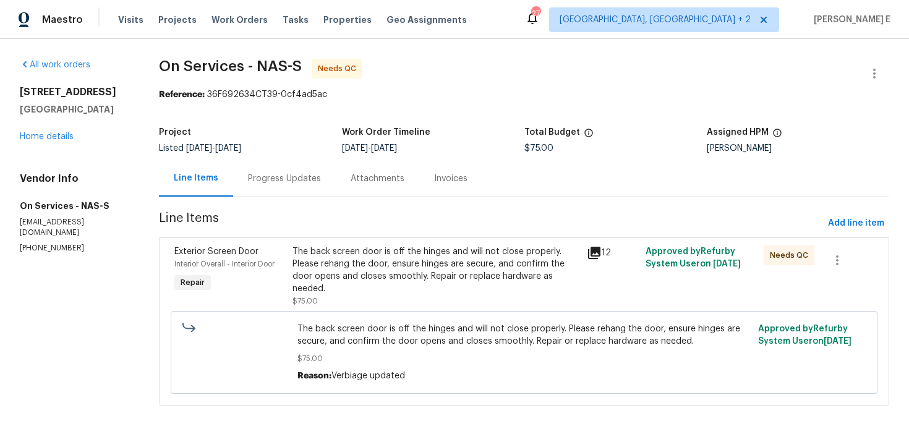
click at [261, 176] on div "Progress Updates" at bounding box center [284, 179] width 73 height 12
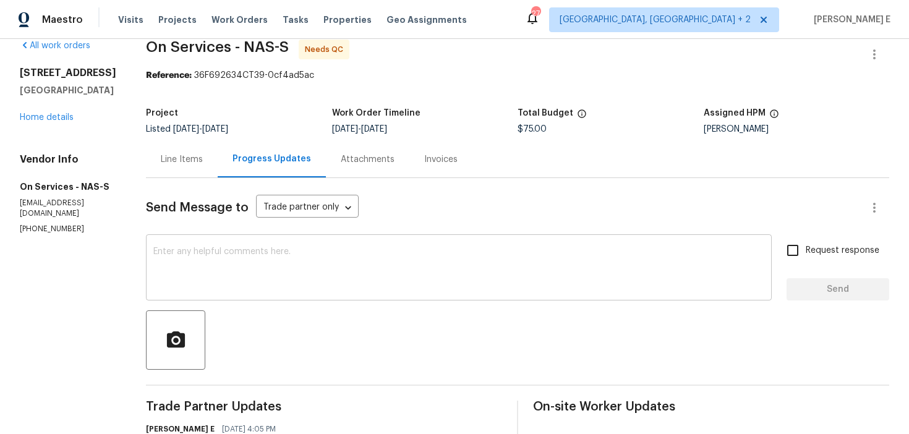
scroll to position [20, 0]
click at [311, 283] on textarea at bounding box center [458, 268] width 611 height 43
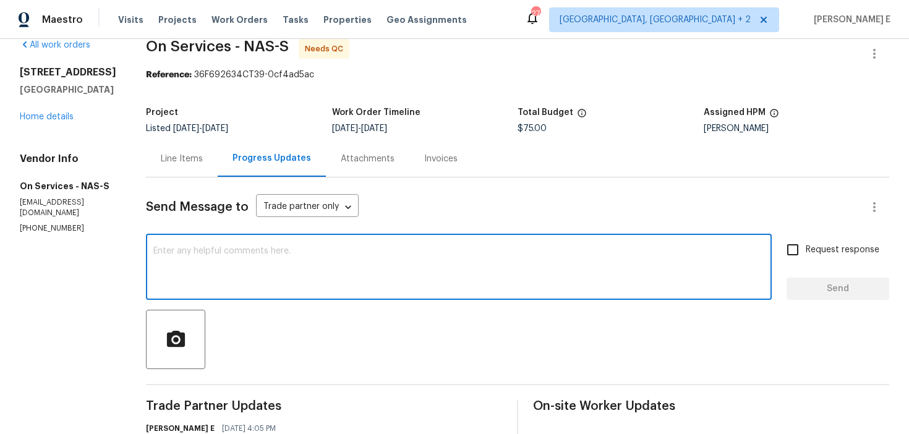
paste textarea "We saw that this work order is marked complete—can you confirm if everything’s …"
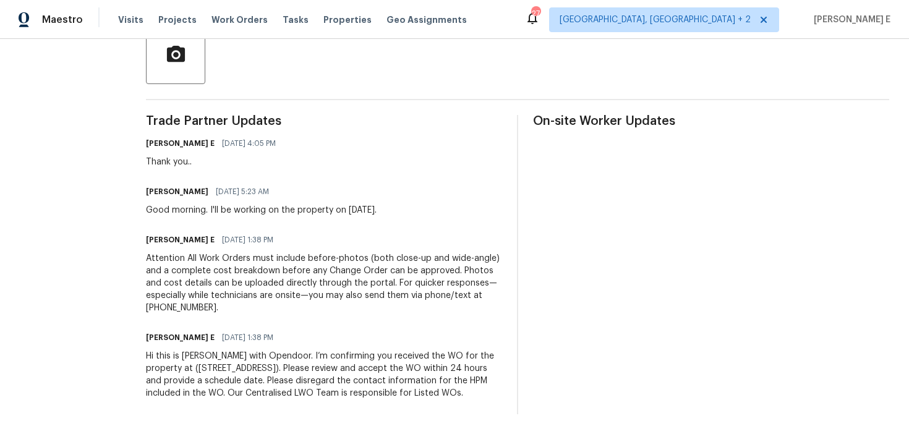
scroll to position [0, 0]
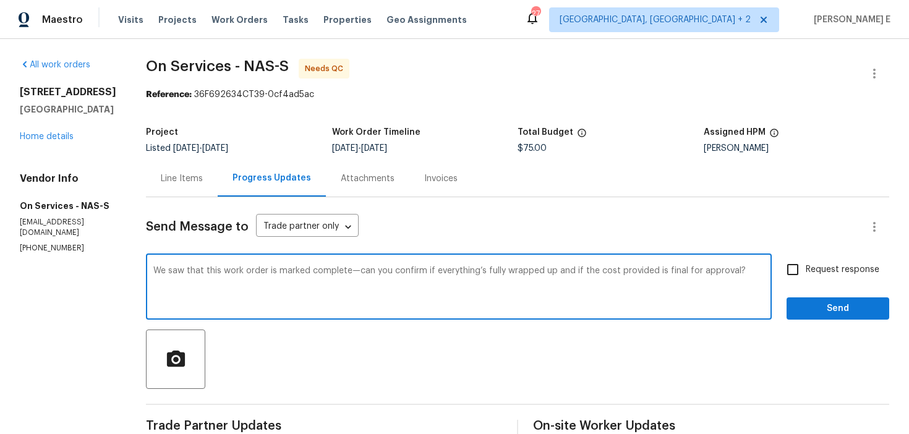
type textarea "We saw that this work order is marked complete—can you confirm if everything’s …"
click at [812, 270] on span "Request response" at bounding box center [843, 270] width 74 height 13
click at [806, 270] on input "Request response" at bounding box center [793, 270] width 26 height 26
checkbox input "true"
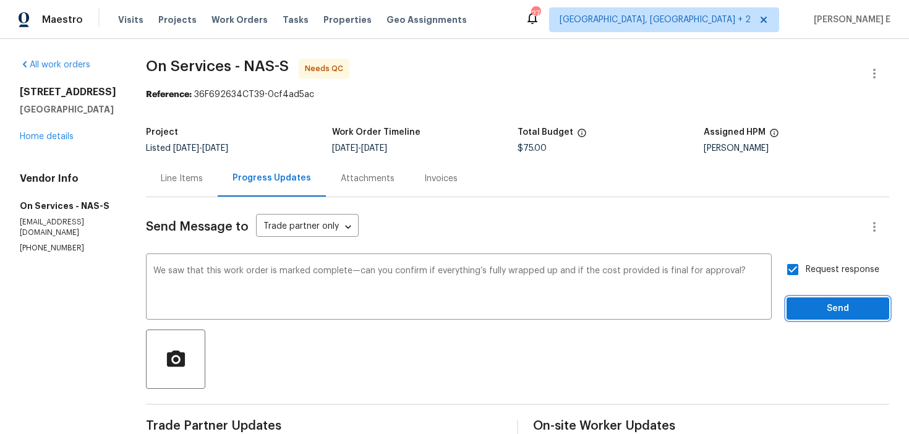
click at [808, 312] on span "Send" at bounding box center [838, 308] width 83 height 15
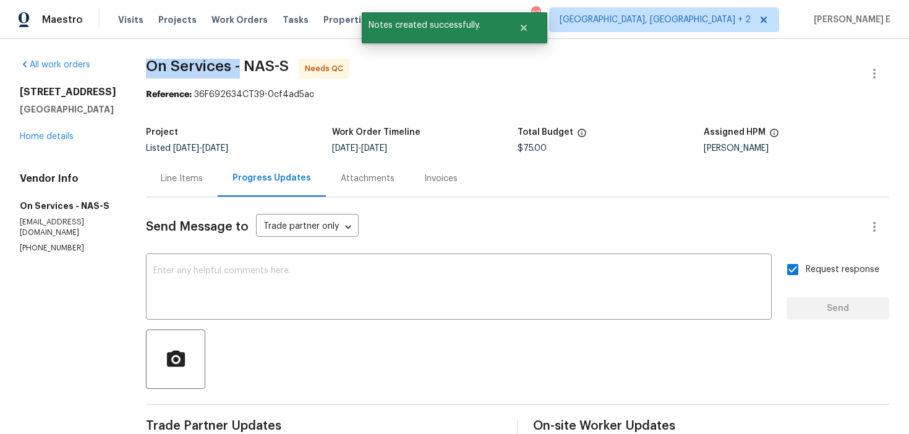
drag, startPoint x: 136, startPoint y: 71, endPoint x: 237, endPoint y: 62, distance: 101.2
click at [237, 62] on div "All work orders 3201 Veranda Cir Clarksville, TN 37042 Home details Vendor Info…" at bounding box center [454, 419] width 909 height 761
copy span "On Services -"
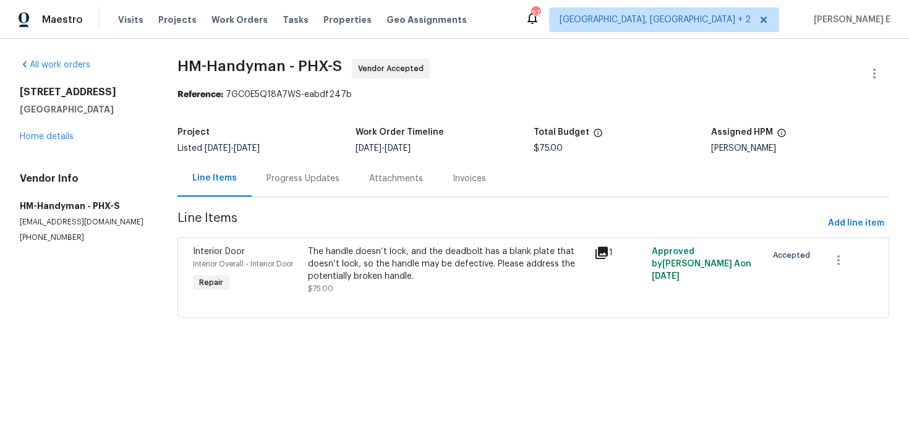
click at [286, 179] on div "Progress Updates" at bounding box center [303, 179] width 73 height 12
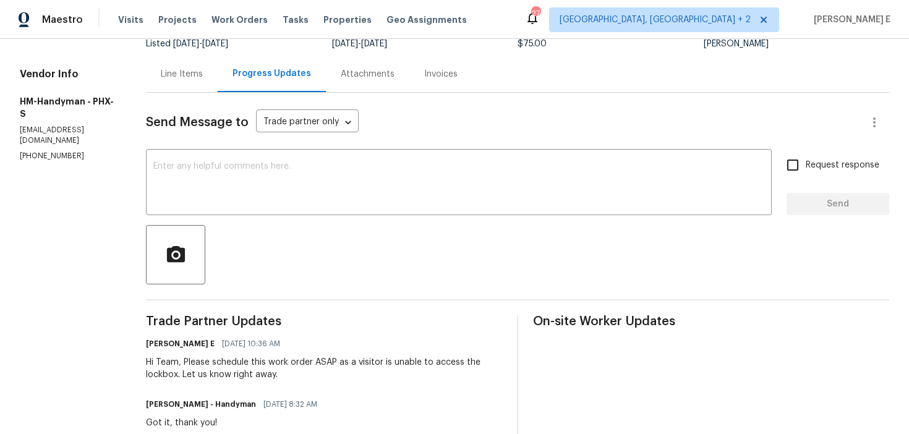
scroll to position [92, 0]
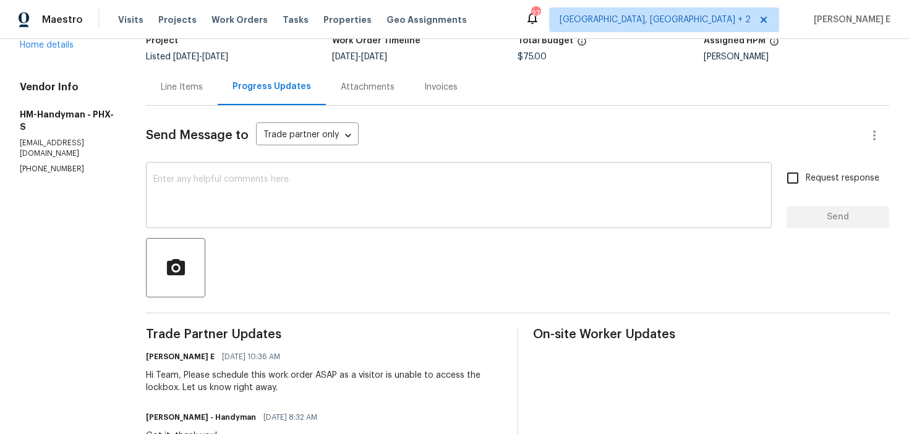
click at [370, 205] on textarea at bounding box center [458, 196] width 611 height 43
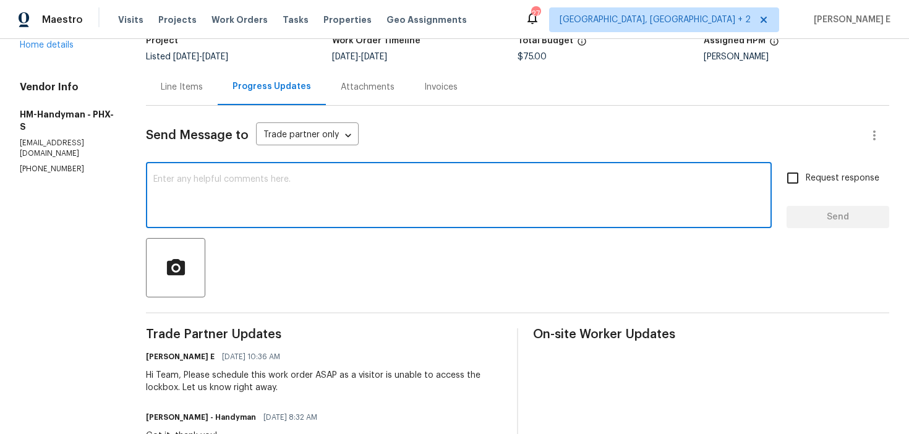
paste textarea "Checking in to see if there are any updates."
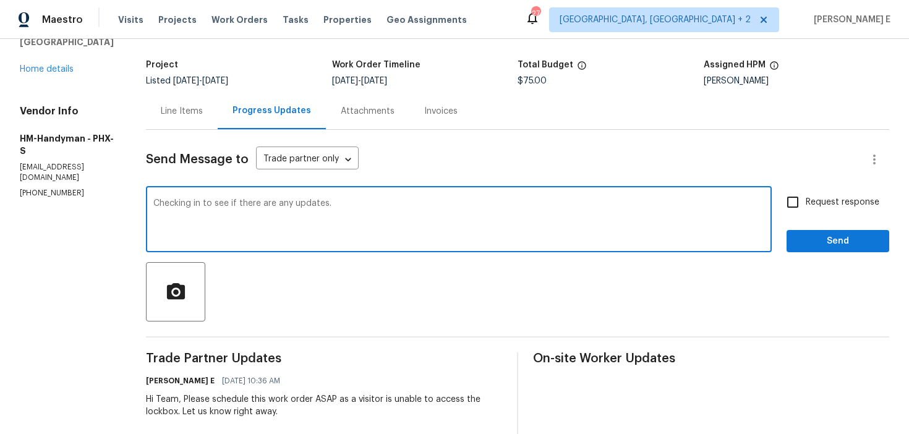
scroll to position [66, 0]
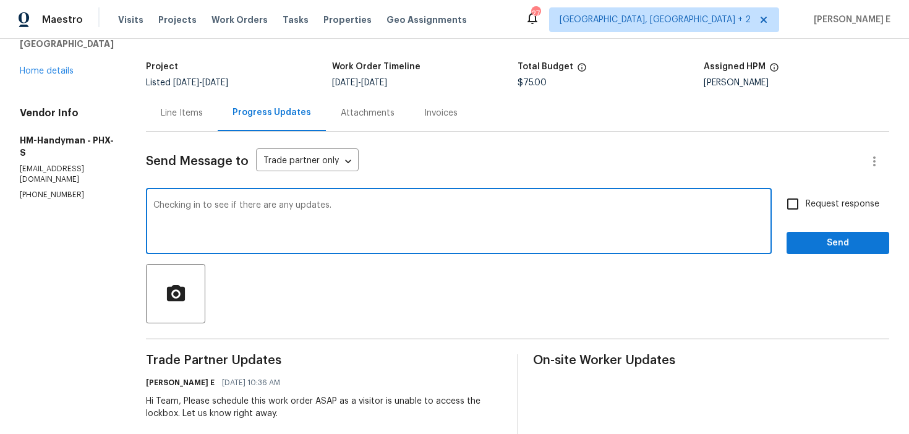
type textarea "Checking in to see if there are any updates."
click at [806, 193] on input "Request response" at bounding box center [793, 204] width 26 height 26
checkbox input "true"
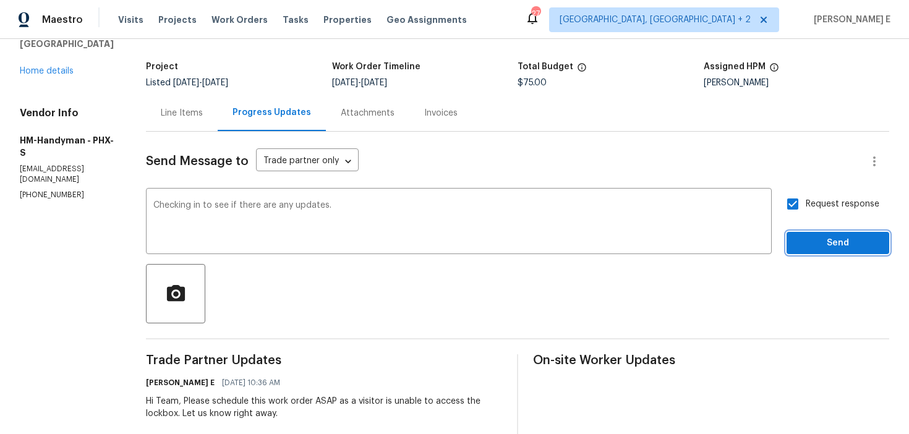
click at [804, 248] on span "Send" at bounding box center [838, 243] width 83 height 15
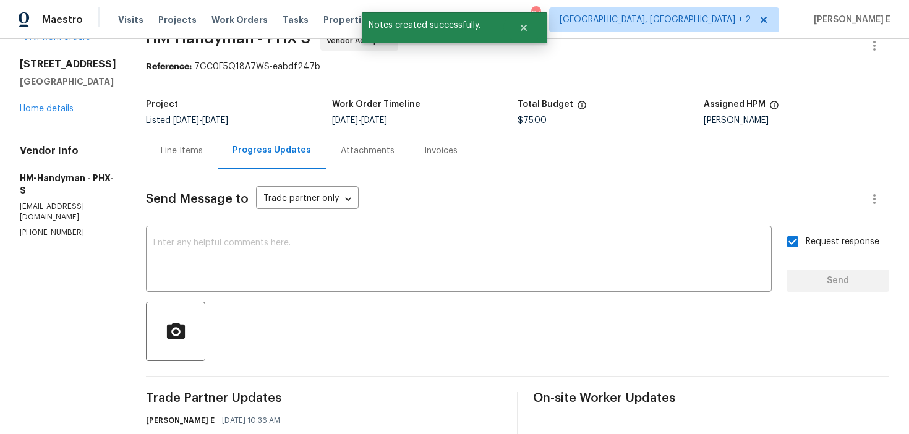
scroll to position [0, 0]
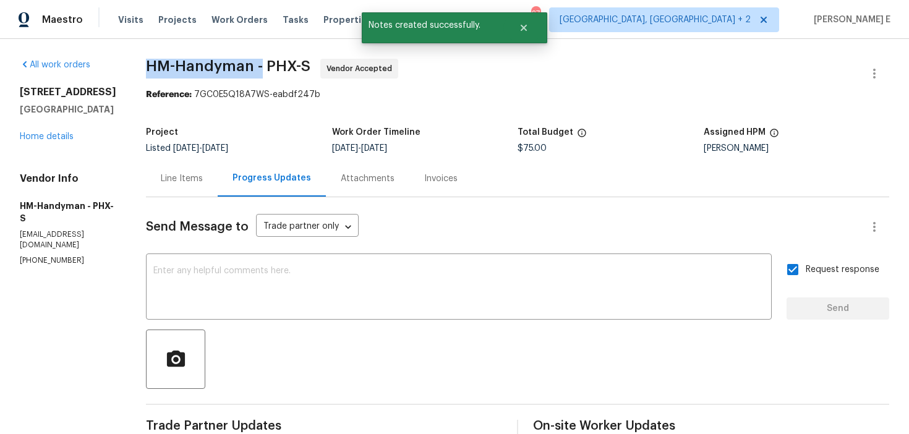
drag, startPoint x: 160, startPoint y: 62, endPoint x: 275, endPoint y: 67, distance: 114.5
click at [275, 67] on span "HM-Handyman - PHX-S" at bounding box center [228, 66] width 165 height 15
copy span "HM-Handyman -"
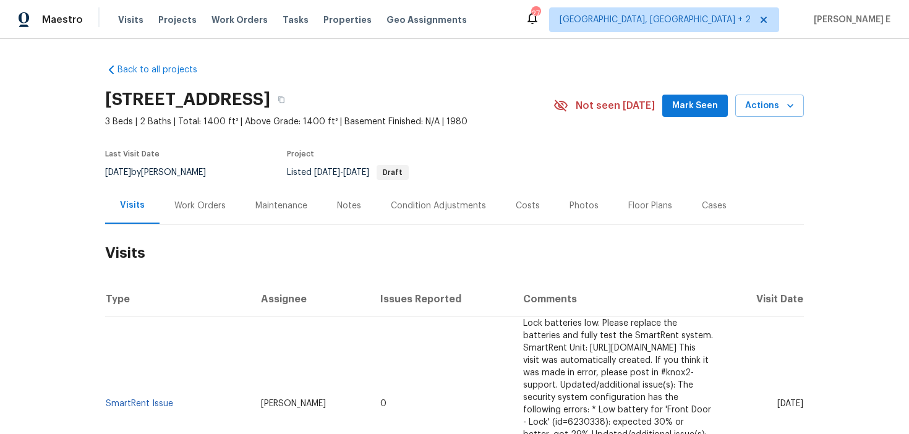
click at [205, 217] on div "Work Orders" at bounding box center [200, 205] width 81 height 36
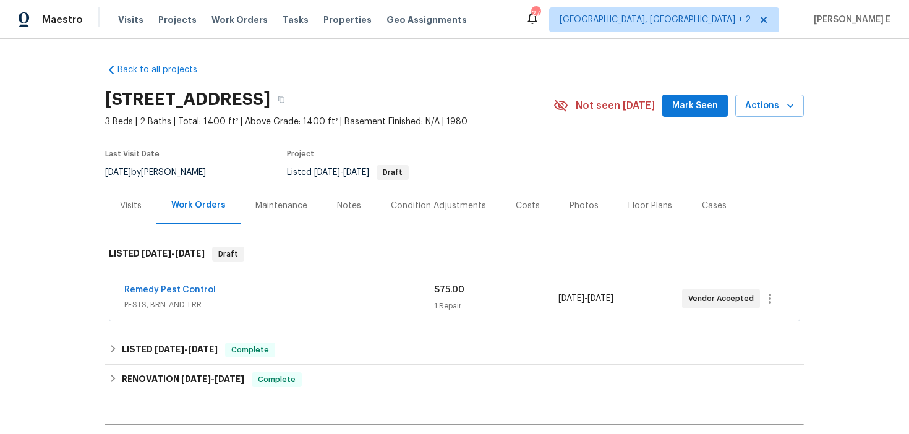
scroll to position [70, 0]
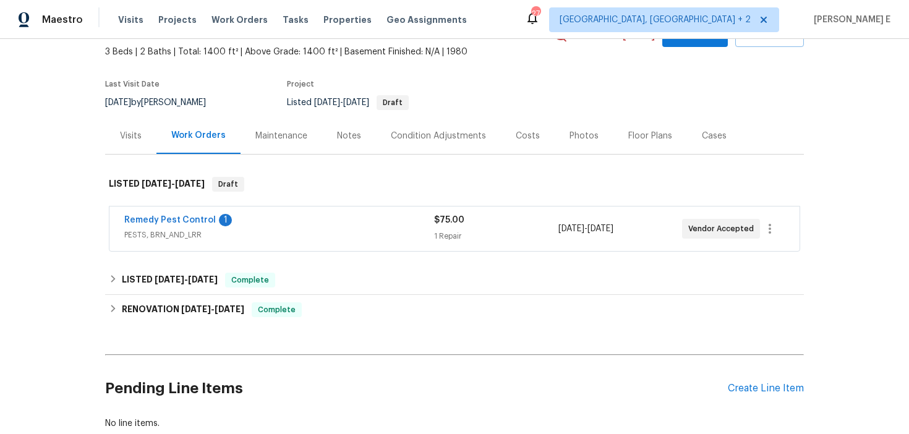
click at [208, 214] on span "Remedy Pest Control" at bounding box center [170, 220] width 92 height 12
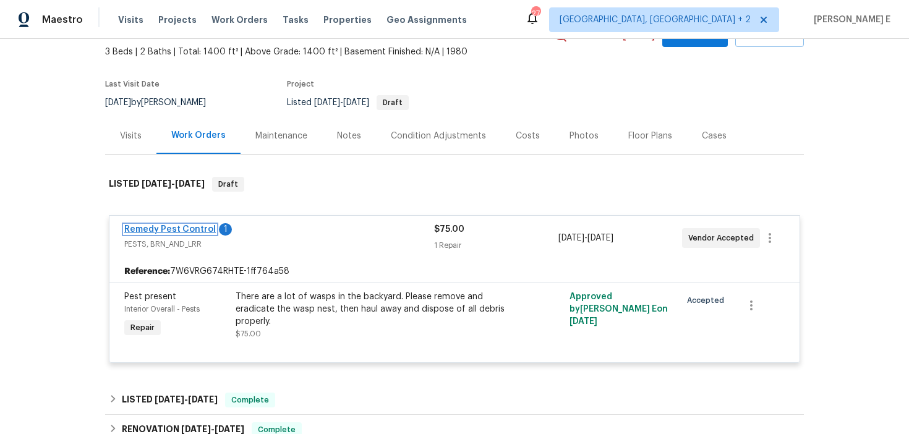
click at [192, 233] on link "Remedy Pest Control" at bounding box center [170, 229] width 92 height 9
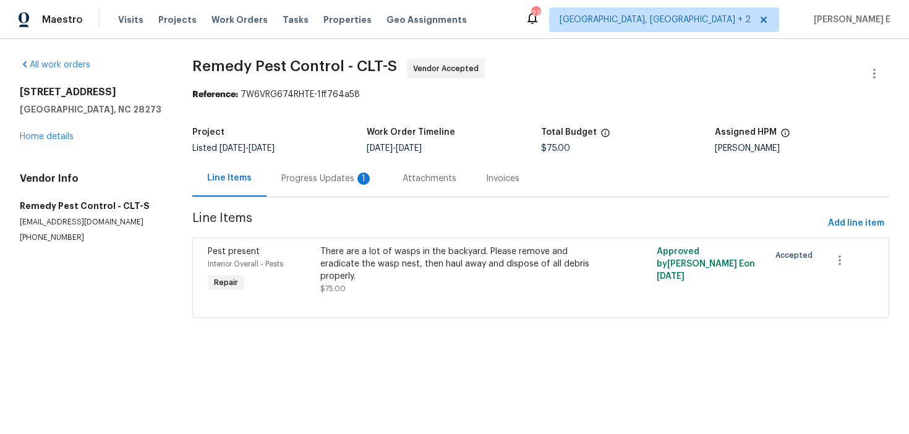
click at [292, 199] on section "Remedy Pest Control - CLT-S Vendor Accepted Reference: 7W6VRG674RHTE-1ff764a58 …" at bounding box center [540, 196] width 697 height 274
click at [315, 176] on div "Progress Updates 1" at bounding box center [327, 179] width 92 height 12
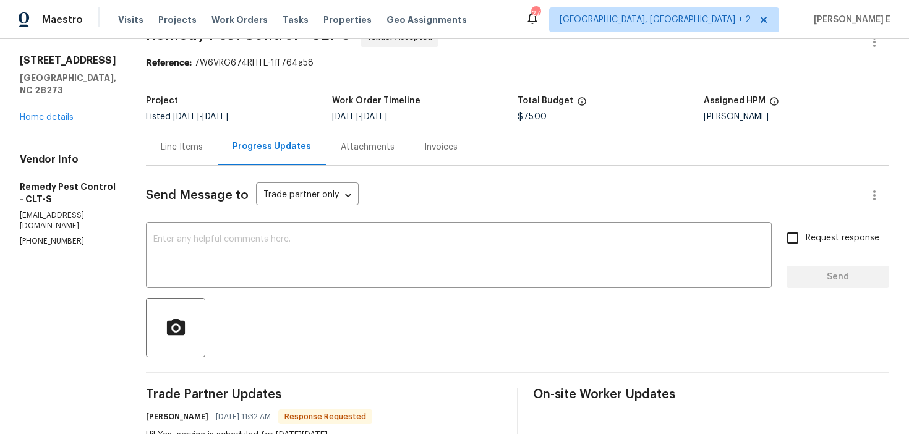
scroll to position [19, 0]
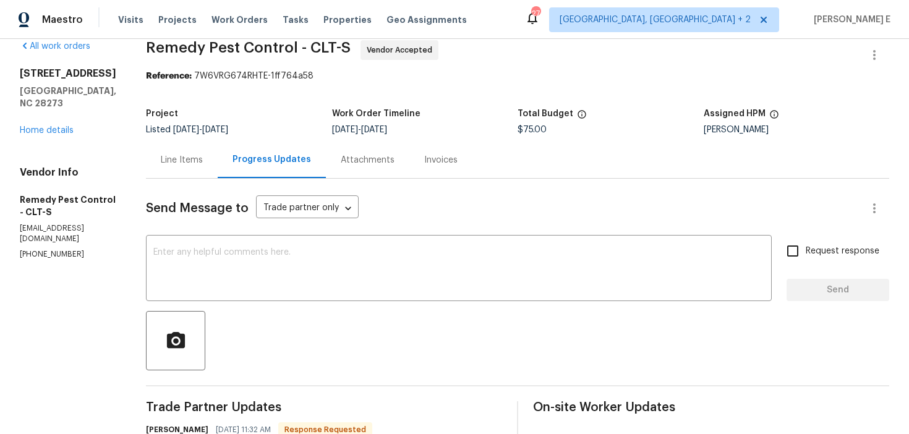
click at [492, 212] on div "Send Message to Trade partner only Trade partner only ​" at bounding box center [503, 209] width 714 height 30
click at [405, 296] on div "x ​" at bounding box center [459, 269] width 626 height 63
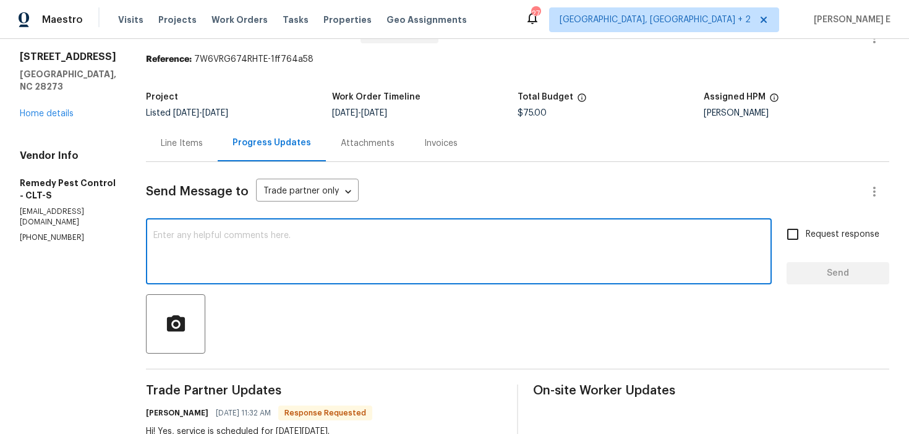
scroll to position [0, 0]
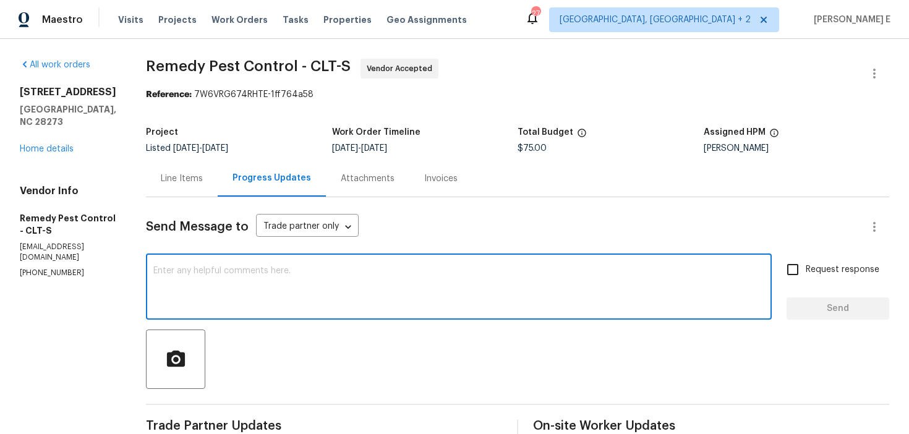
click at [194, 181] on div "Line Items" at bounding box center [182, 179] width 42 height 12
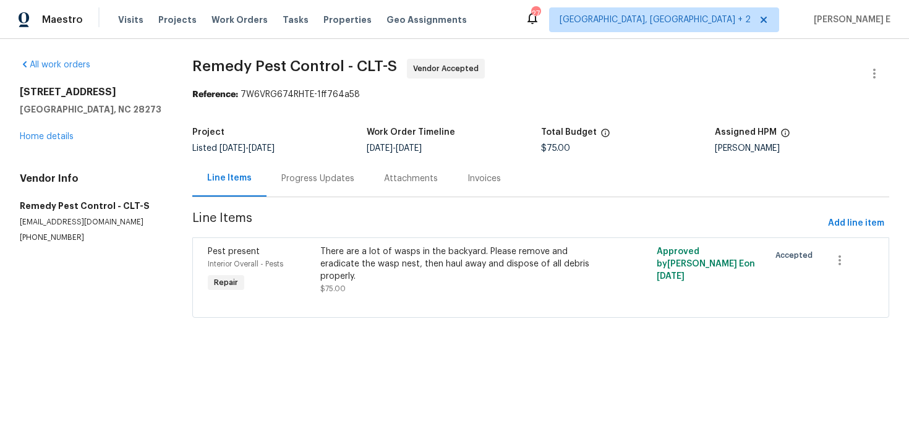
click at [332, 183] on div "Progress Updates" at bounding box center [317, 179] width 73 height 12
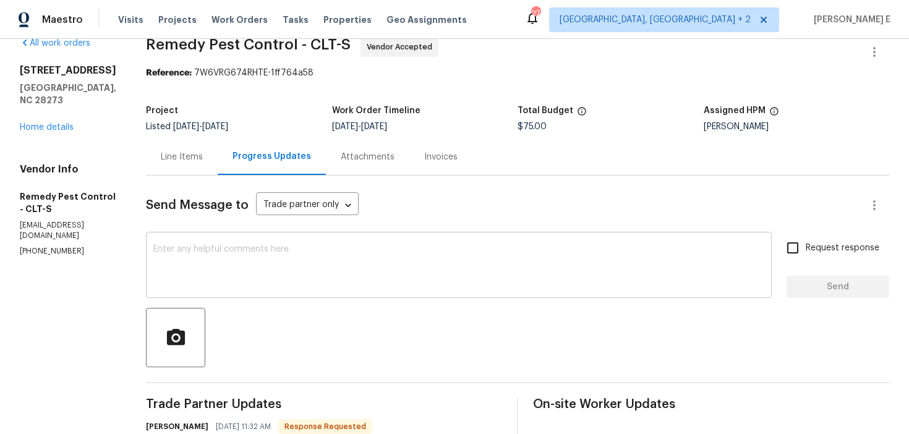
scroll to position [16, 0]
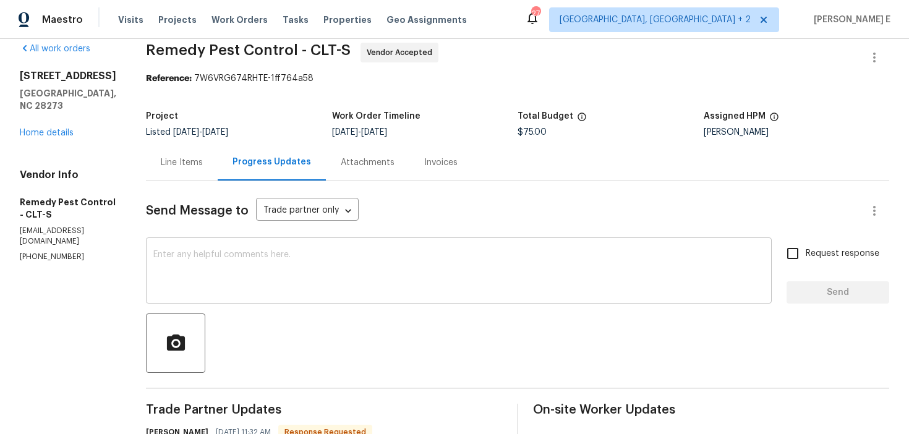
click at [347, 262] on textarea at bounding box center [458, 272] width 611 height 43
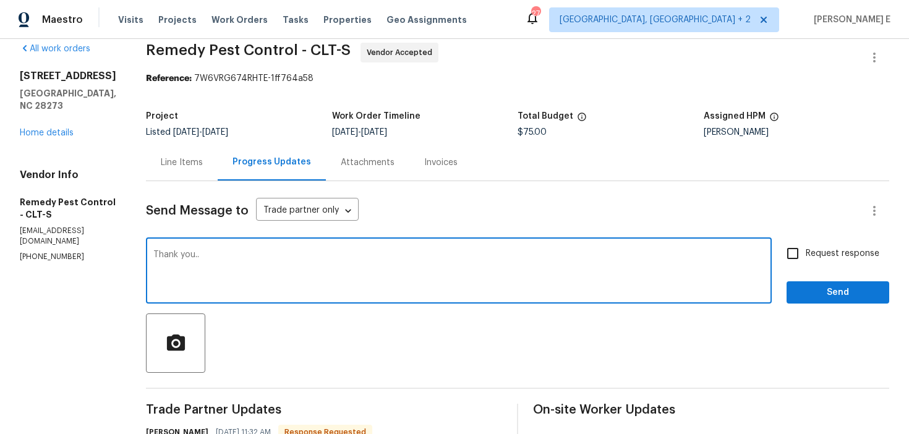
type textarea "Thank you.."
click at [812, 296] on span "Send" at bounding box center [838, 292] width 83 height 15
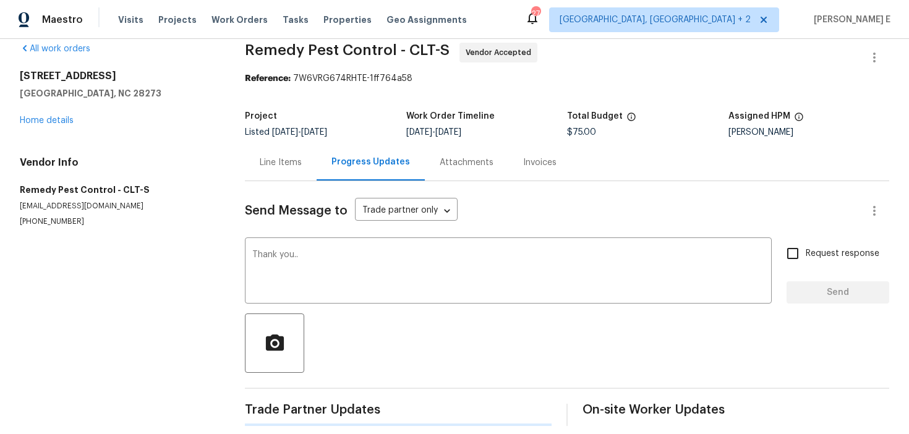
scroll to position [0, 0]
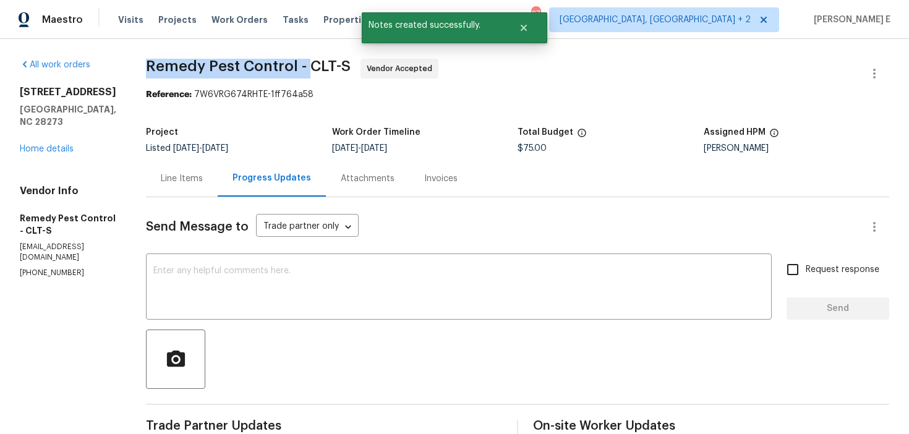
drag, startPoint x: 135, startPoint y: 71, endPoint x: 306, endPoint y: 71, distance: 170.7
copy span "Remedy Pest Control -"
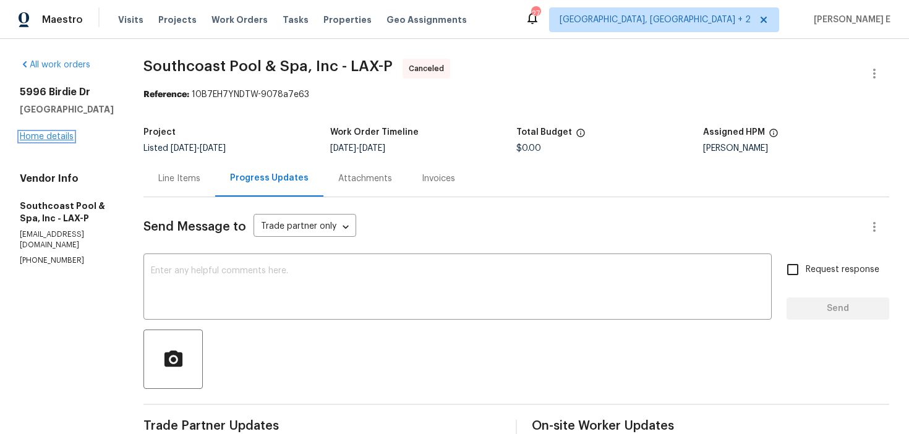
click at [63, 134] on link "Home details" at bounding box center [47, 136] width 54 height 9
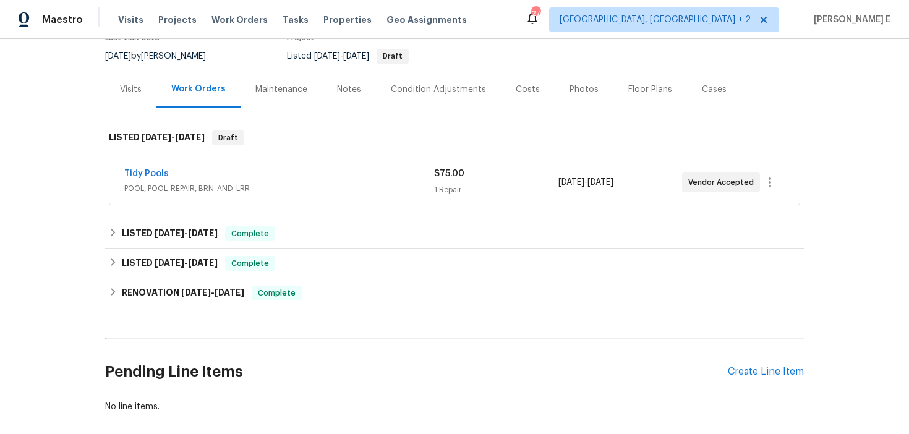
scroll to position [146, 0]
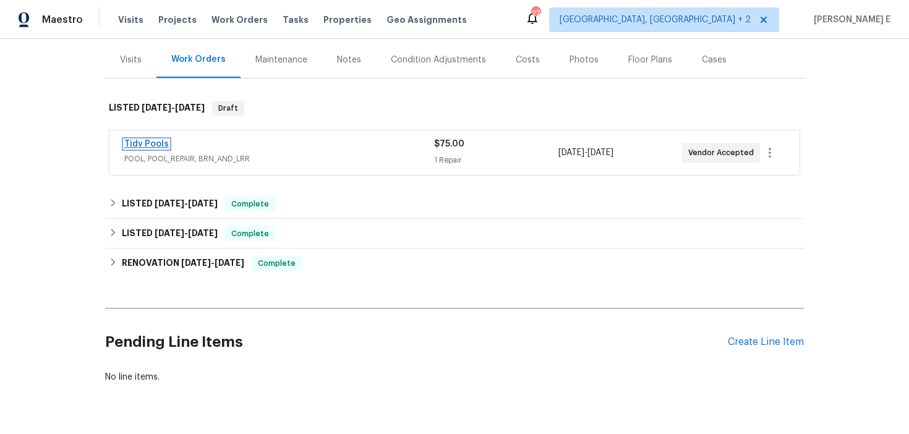
click at [152, 145] on link "Tidy Pools" at bounding box center [146, 144] width 45 height 9
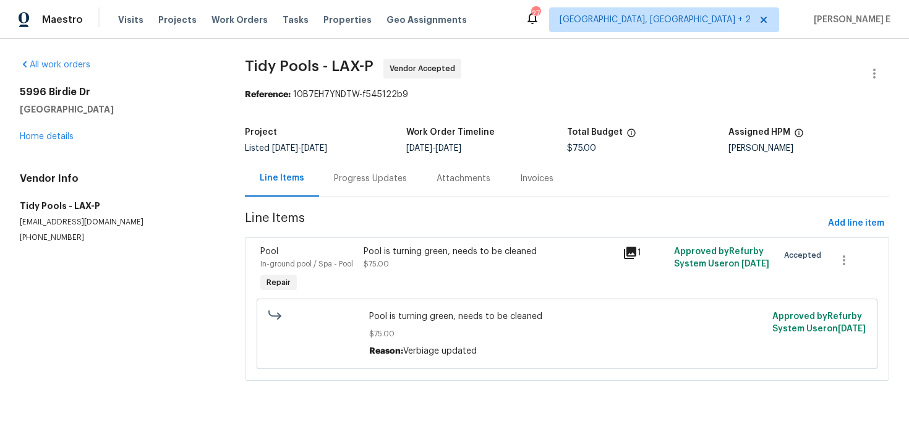
click at [374, 176] on div "Progress Updates" at bounding box center [370, 179] width 73 height 12
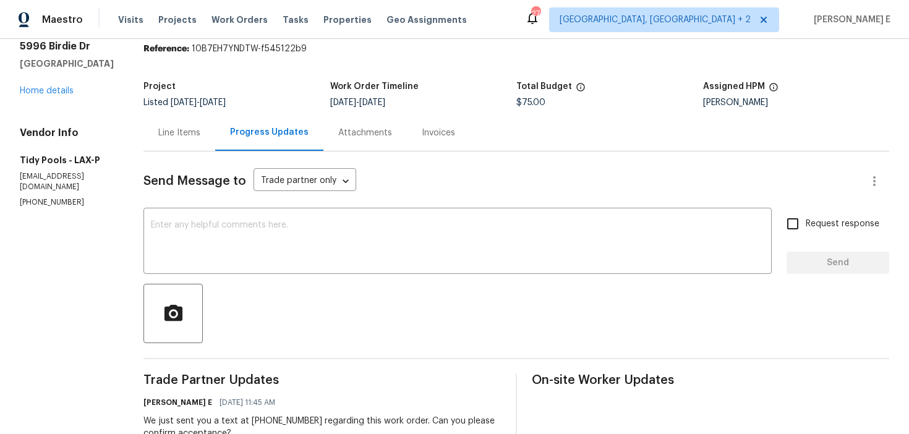
scroll to position [48, 0]
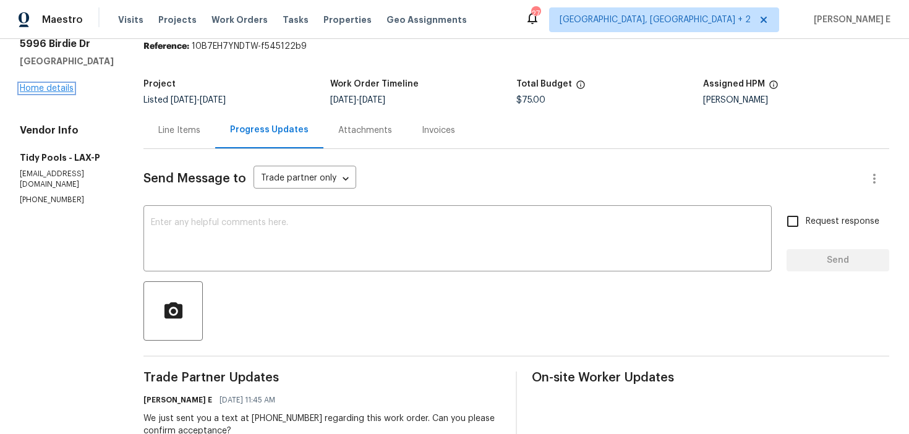
click at [61, 88] on link "Home details" at bounding box center [47, 88] width 54 height 9
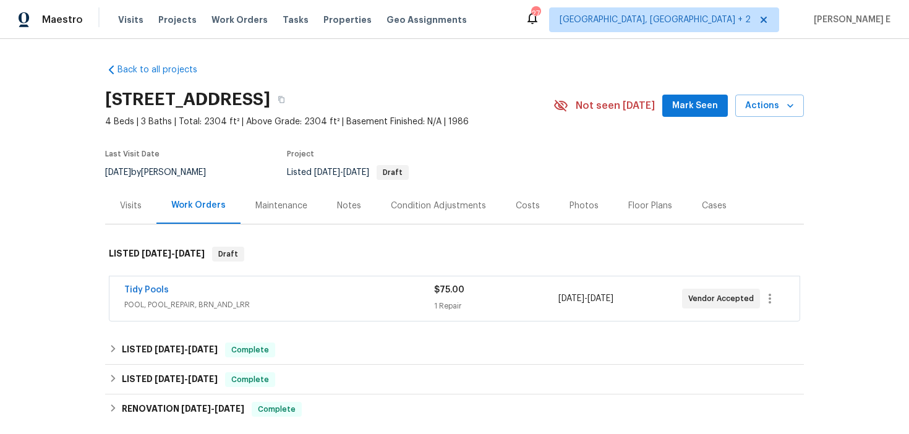
click at [266, 212] on div "Maintenance" at bounding box center [282, 205] width 82 height 36
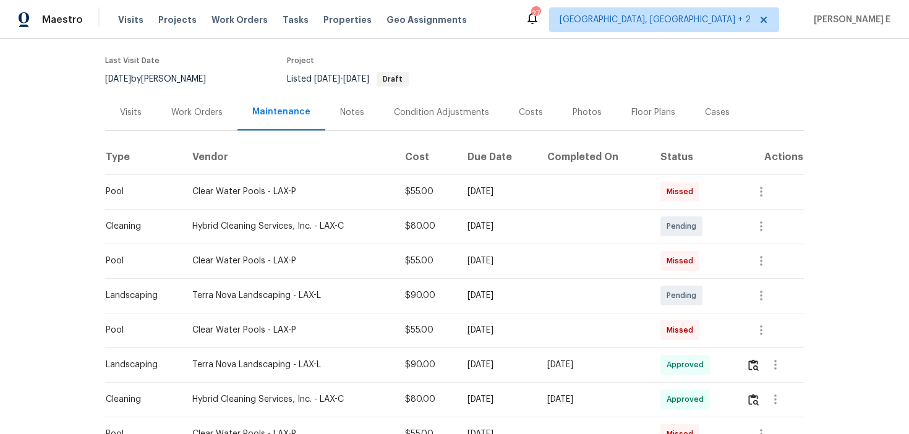
scroll to position [95, 0]
drag, startPoint x: 188, startPoint y: 331, endPoint x: 259, endPoint y: 330, distance: 71.1
click at [259, 330] on div "Clear Water Pools - LAX-P" at bounding box center [288, 329] width 193 height 12
copy div "Clear Water Pools"
click at [220, 116] on div "Work Orders" at bounding box center [196, 111] width 51 height 12
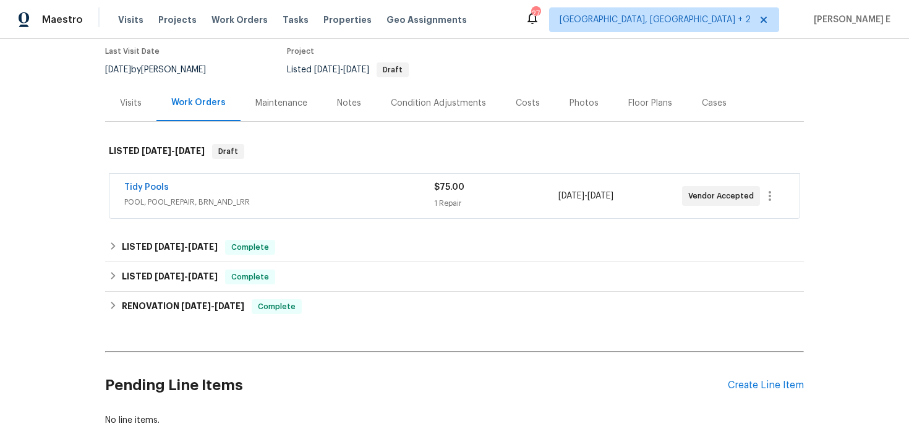
scroll to position [105, 0]
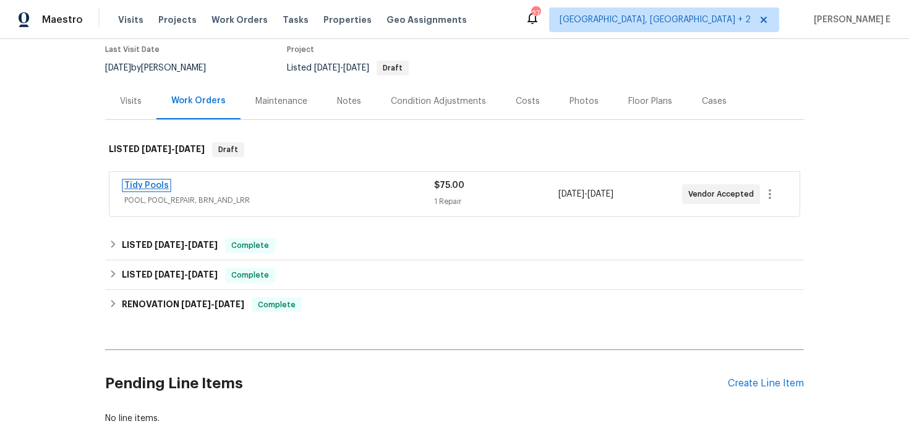
click at [160, 184] on link "Tidy Pools" at bounding box center [146, 185] width 45 height 9
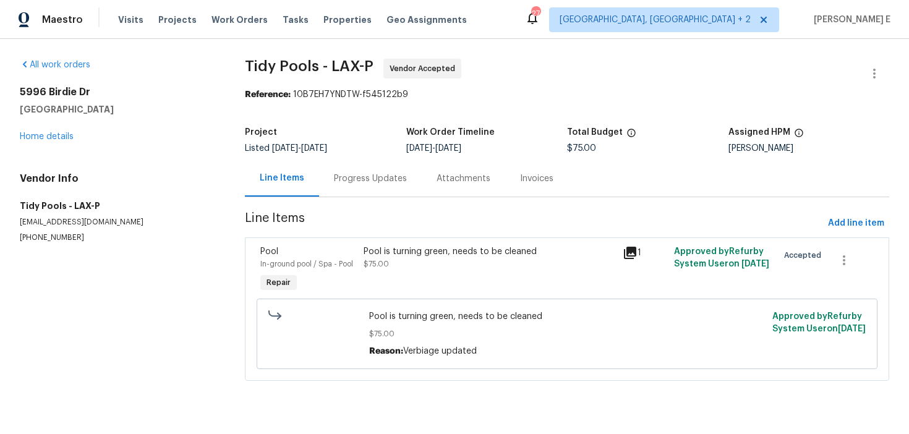
click at [336, 195] on div "Progress Updates" at bounding box center [370, 178] width 103 height 36
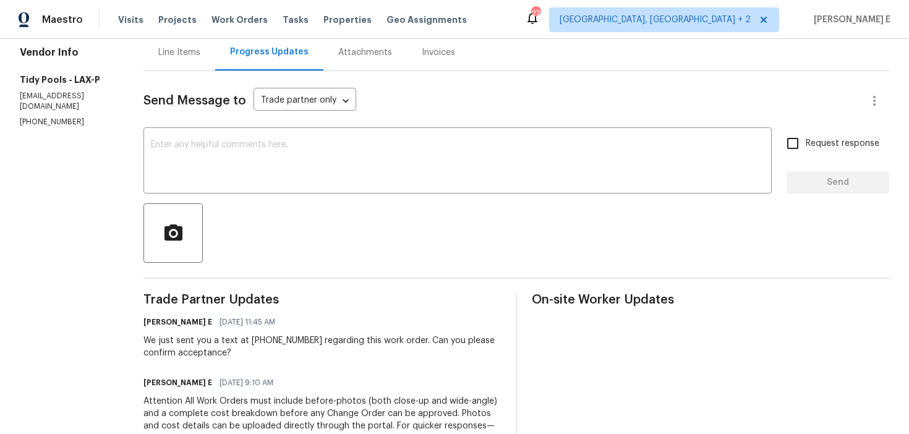
scroll to position [127, 0]
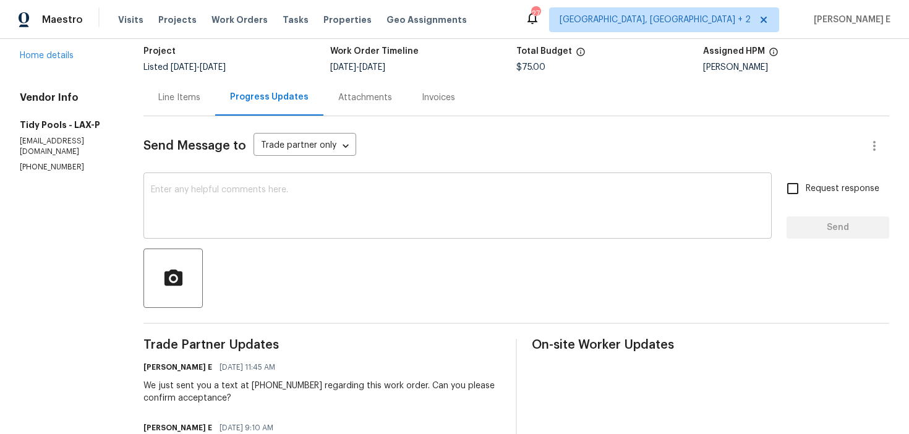
click at [422, 189] on textarea at bounding box center [458, 207] width 614 height 43
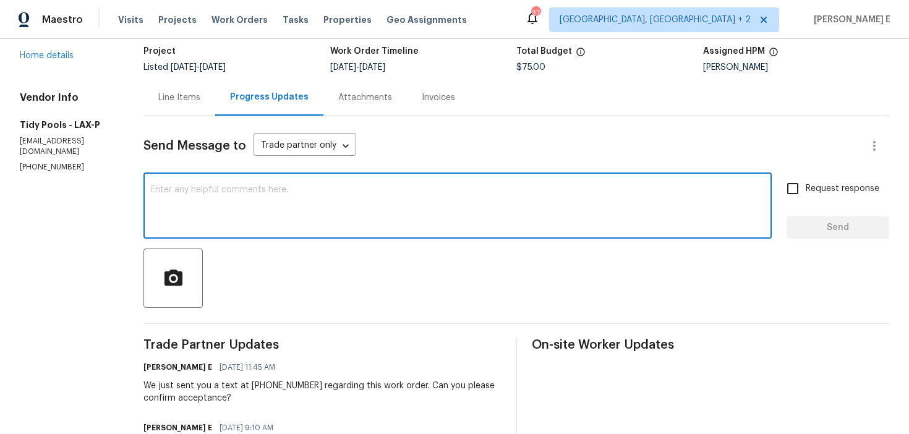
scroll to position [166, 0]
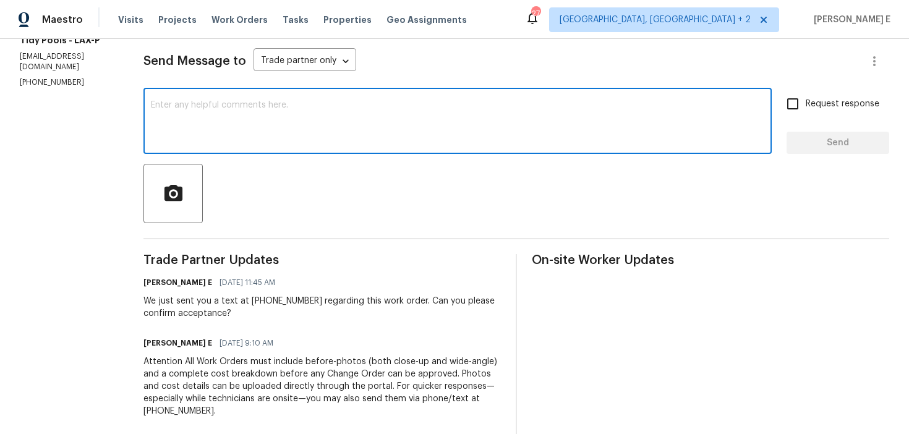
click at [401, 291] on div "[PERSON_NAME] E [DATE] 11:45 AM" at bounding box center [323, 282] width 358 height 17
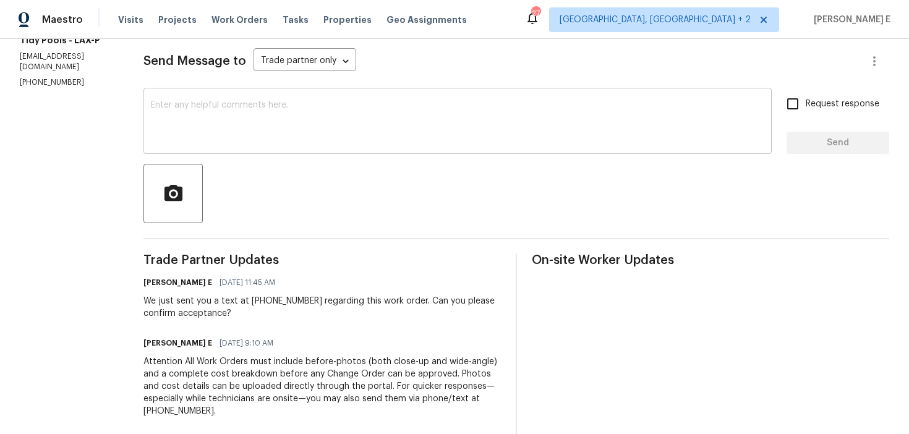
click at [400, 126] on textarea at bounding box center [458, 122] width 614 height 43
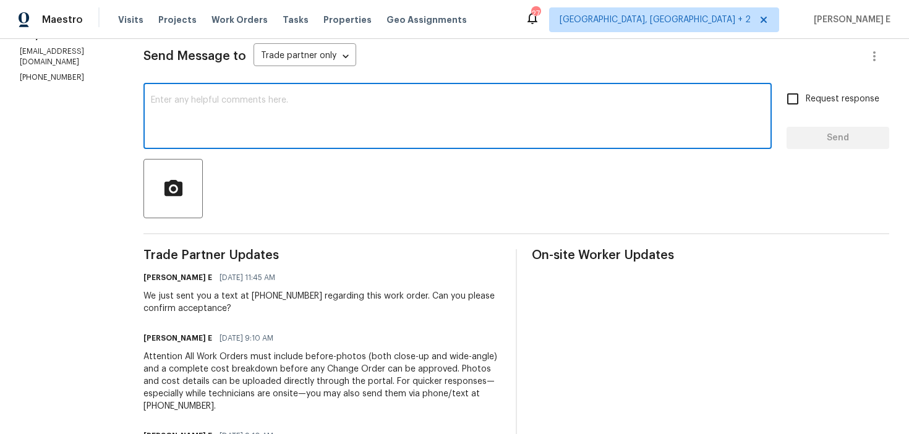
scroll to position [166, 0]
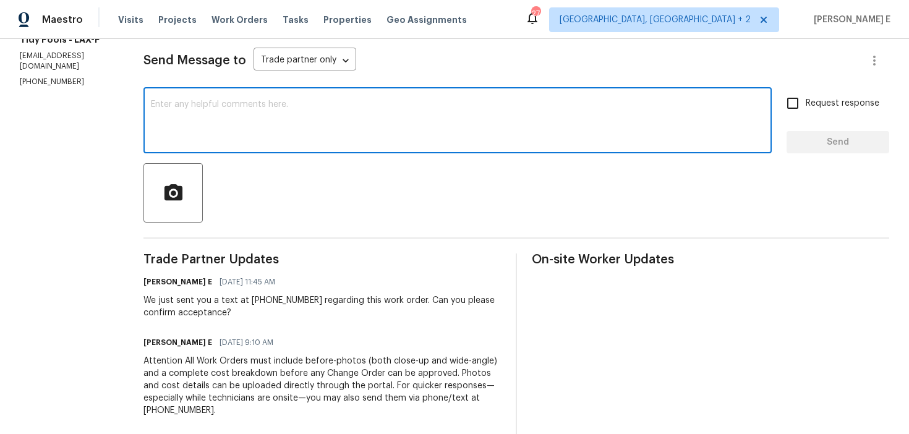
paste textarea "Thanks for accepting the work order! Just checking—do you have a scheduled date…"
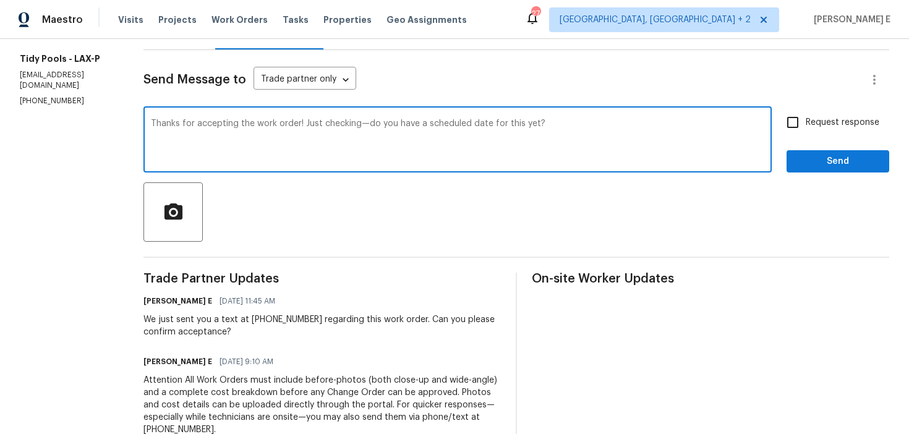
scroll to position [139, 0]
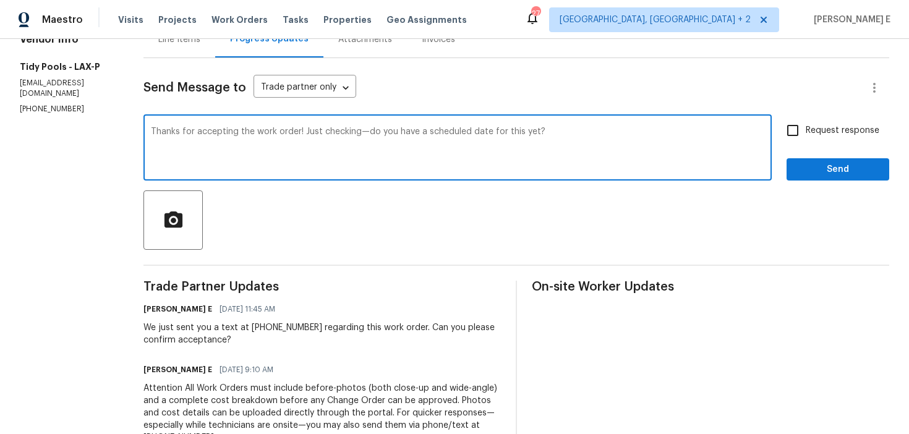
type textarea "Thanks for accepting the work order! Just checking—do you have a scheduled date…"
click at [803, 129] on input "Request response" at bounding box center [793, 131] width 26 height 26
checkbox input "true"
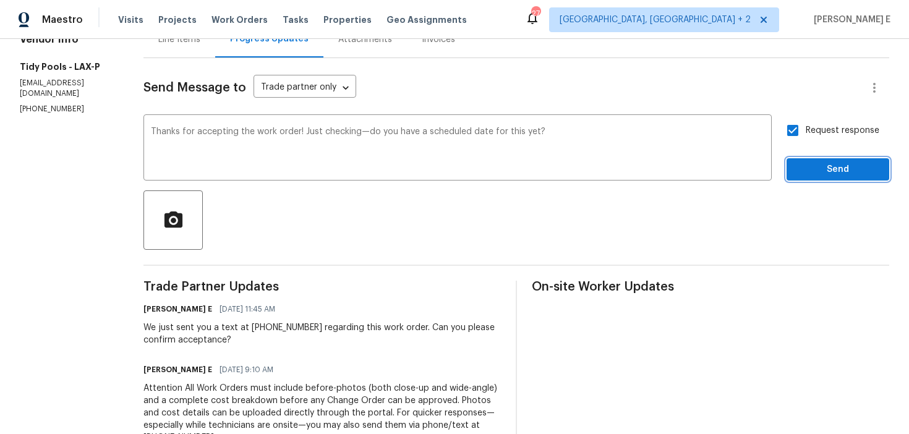
click at [817, 167] on span "Send" at bounding box center [838, 169] width 83 height 15
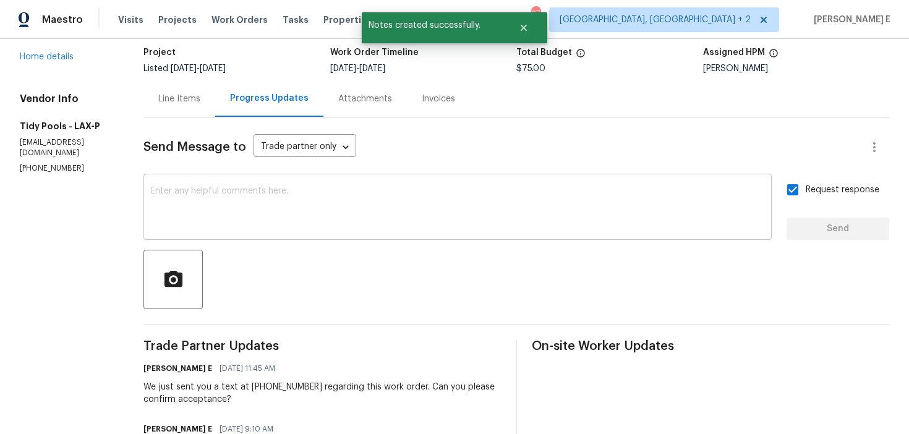
scroll to position [0, 0]
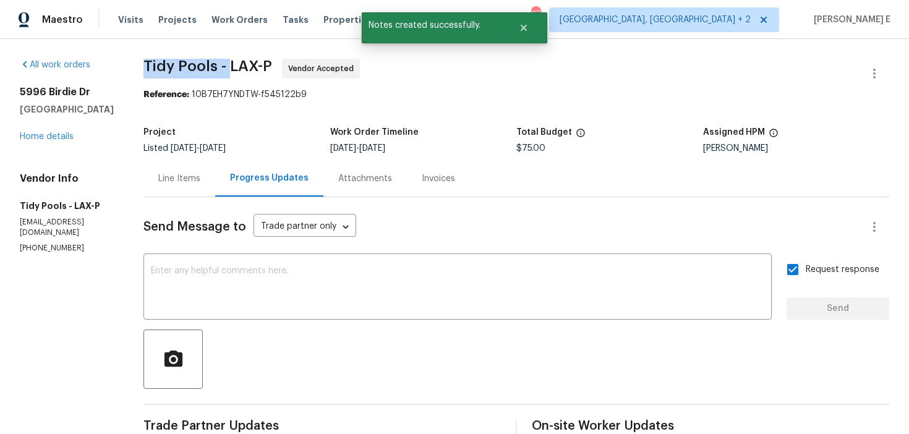
drag, startPoint x: 140, startPoint y: 61, endPoint x: 226, endPoint y: 62, distance: 85.4
click at [226, 62] on div "All work orders [STREET_ADDRESS][PERSON_NAME] Home details Vendor Info Tidy Poo…" at bounding box center [454, 407] width 909 height 737
copy span "Tidy Pools -"
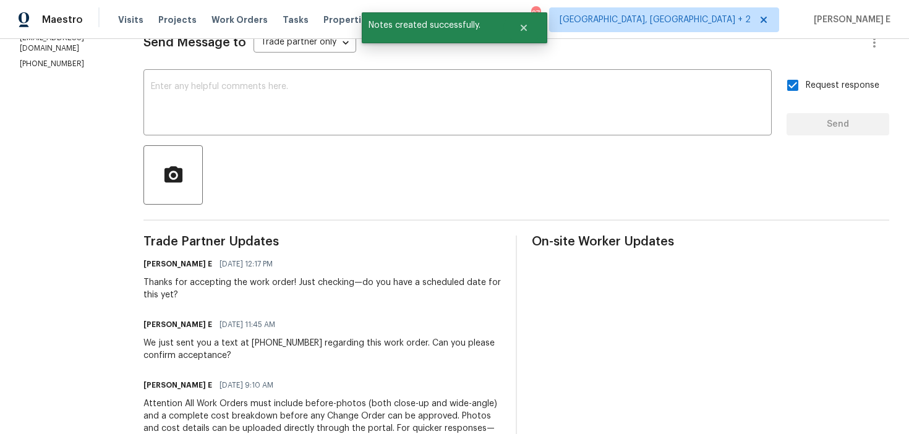
scroll to position [205, 0]
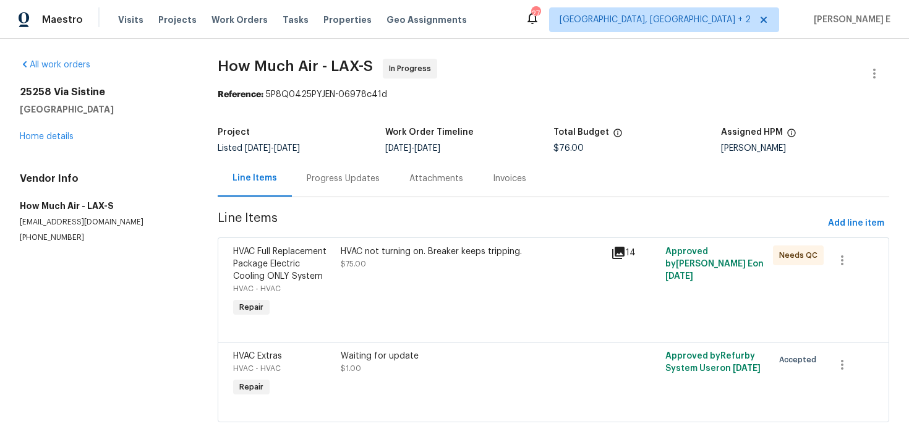
click at [326, 192] on div "Progress Updates" at bounding box center [343, 178] width 103 height 36
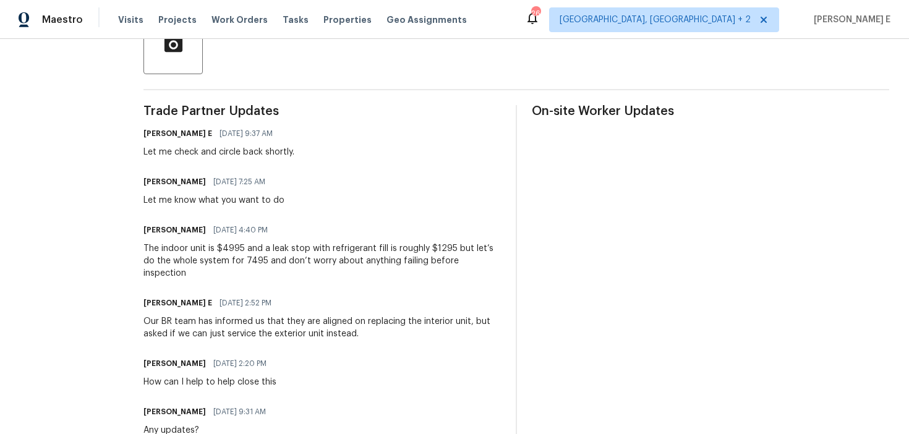
scroll to position [317, 0]
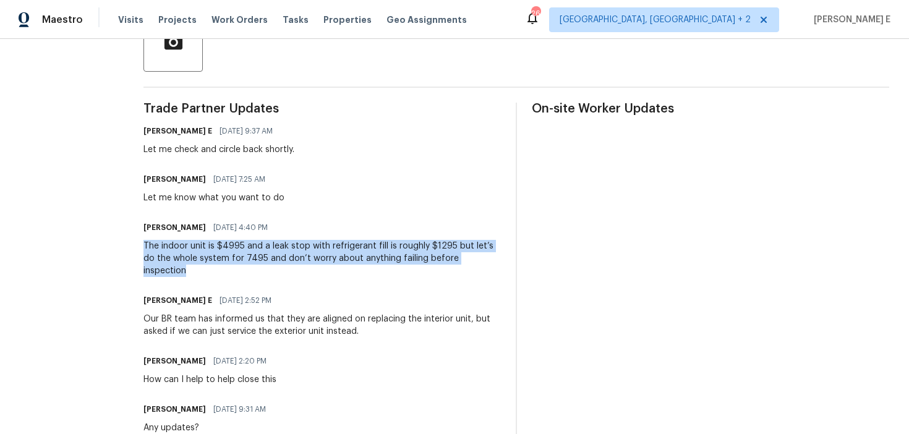
drag, startPoint x: 140, startPoint y: 247, endPoint x: 484, endPoint y: 256, distance: 344.0
click at [484, 256] on div "All work orders [STREET_ADDRESS][PERSON_NAME] Home details Vendor Info How Much…" at bounding box center [454, 393] width 909 height 1342
copy div "The indoor unit is $4995 and a leak stop with refrigerant fill is roughly $1295…"
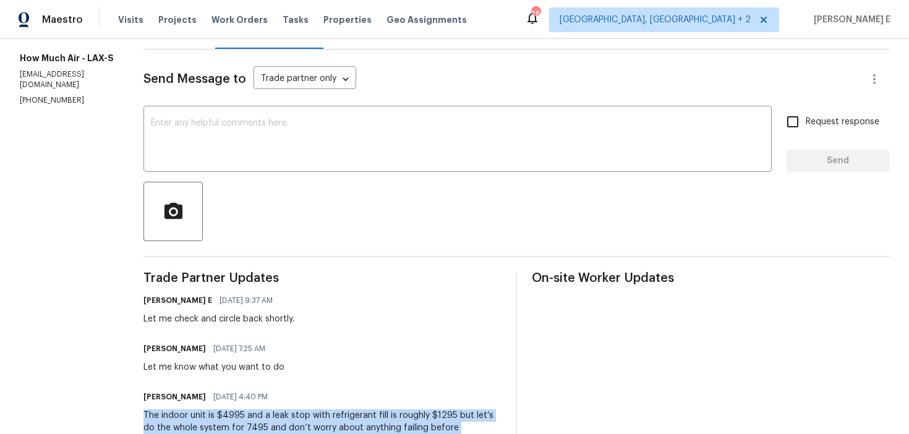
scroll to position [1, 0]
